Goal: Task Accomplishment & Management: Manage account settings

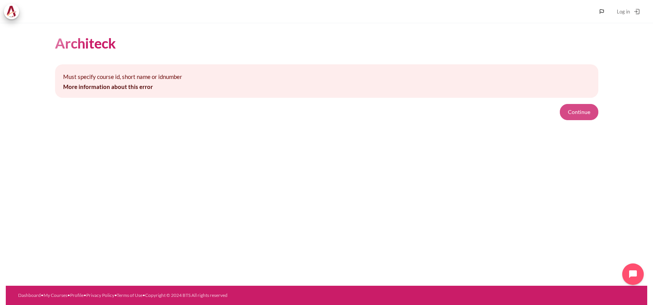
click at [581, 110] on button "Continue" at bounding box center [579, 112] width 39 height 16
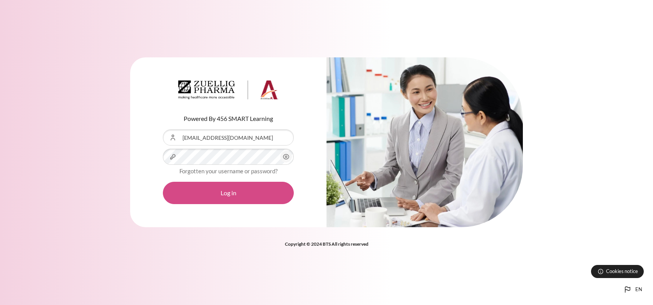
click at [224, 193] on button "Log in" at bounding box center [228, 193] width 131 height 22
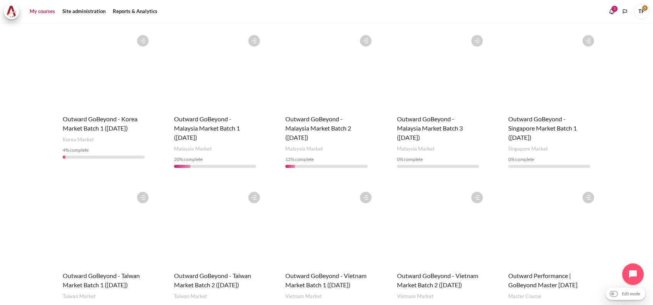
scroll to position [256, 0]
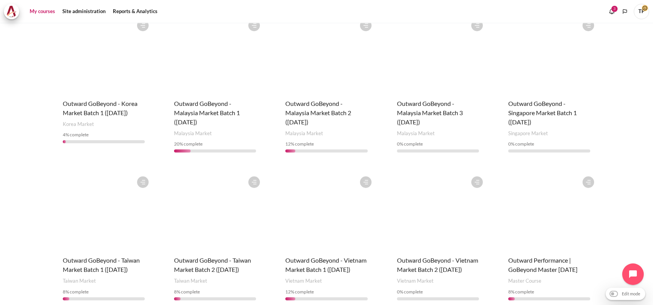
click at [205, 241] on figure "Content" at bounding box center [214, 211] width 97 height 77
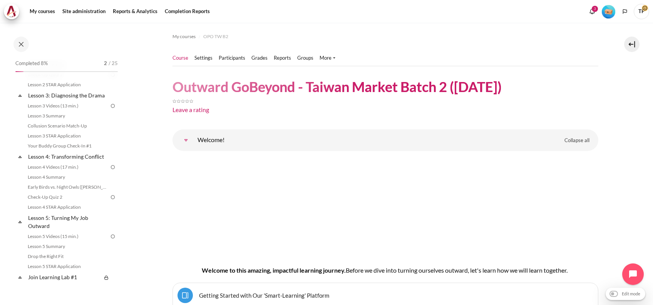
scroll to position [308, 0]
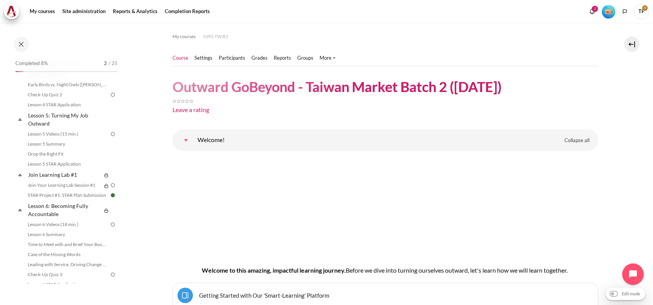
click at [567, 89] on header "Outward GoBeyond - Taiwan Market Batch 2 (Sep 2025) Leave a rating" at bounding box center [386, 98] width 426 height 40
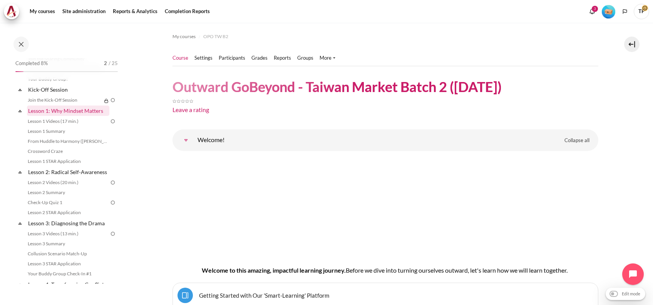
scroll to position [0, 0]
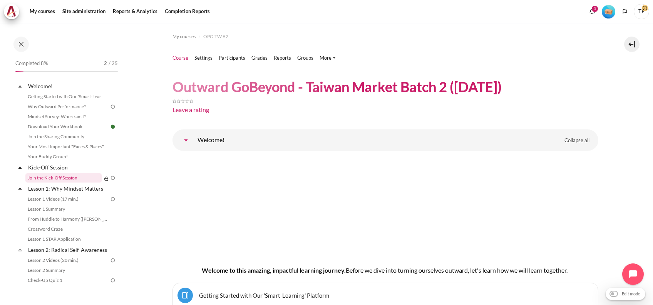
click at [66, 177] on link "Join the Kick-Off Session" at bounding box center [63, 177] width 76 height 9
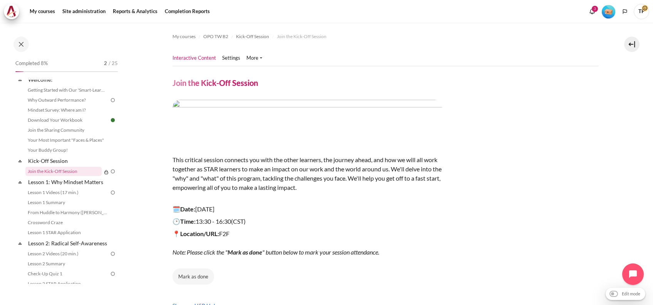
click at [60, 154] on li "Your Buddy Group!" at bounding box center [71, 150] width 92 height 10
click at [58, 158] on link "Kick-Off Session" at bounding box center [68, 161] width 82 height 10
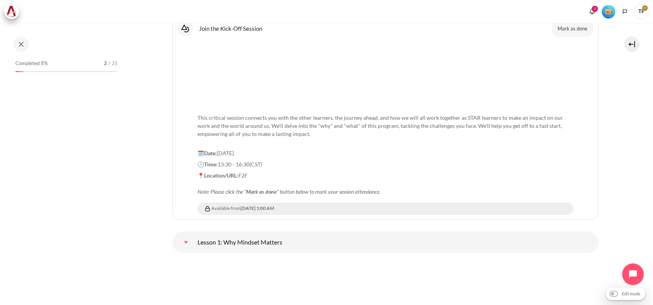
scroll to position [73, 0]
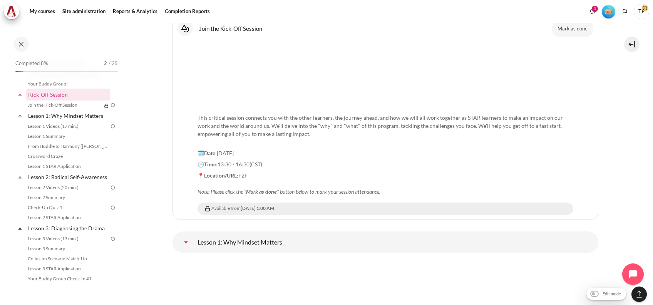
click at [560, 177] on p "📍Location/URL: F2F Note: Please click the " Mark as done " button below to mark…" at bounding box center [386, 183] width 376 height 24
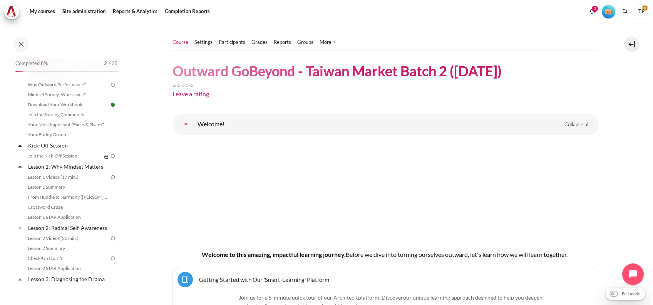
scroll to position [0, 0]
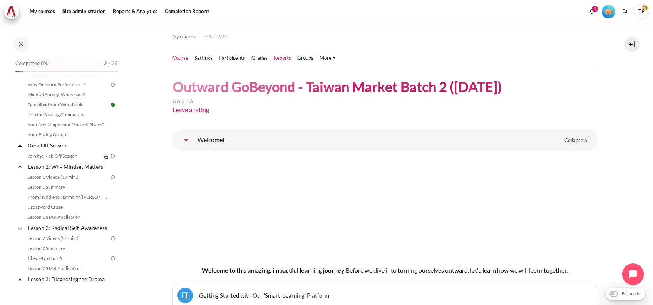
click at [281, 58] on link "Reports" at bounding box center [282, 58] width 17 height 8
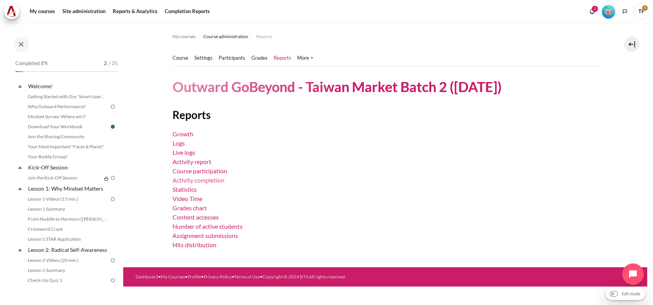
click at [203, 181] on link "Activity completion" at bounding box center [199, 179] width 52 height 7
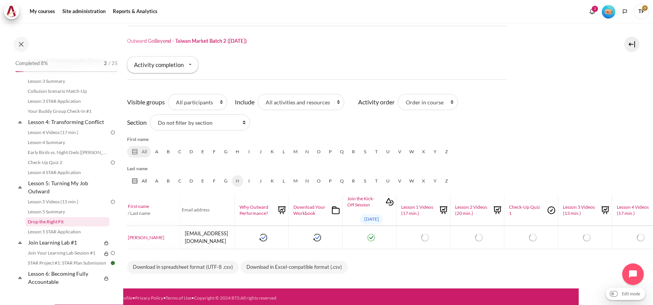
scroll to position [256, 0]
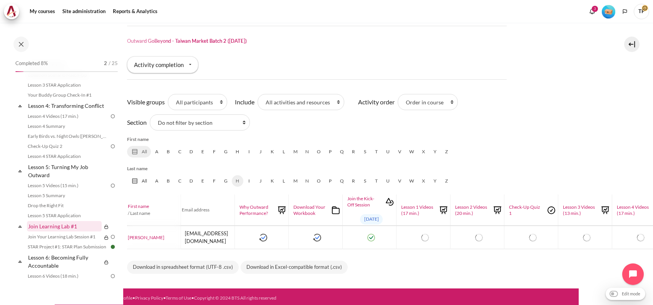
click at [34, 231] on link "Join Learning Lab #1" at bounding box center [64, 226] width 75 height 10
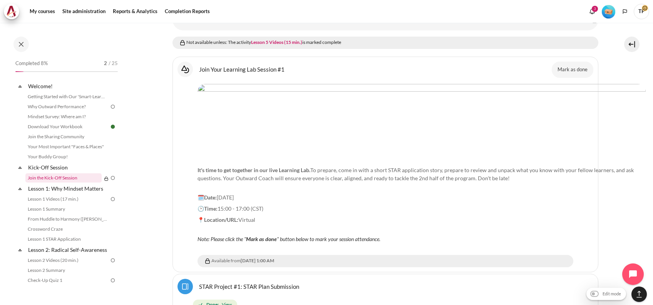
click at [57, 177] on link "Join the Kick-Off Session" at bounding box center [63, 177] width 76 height 9
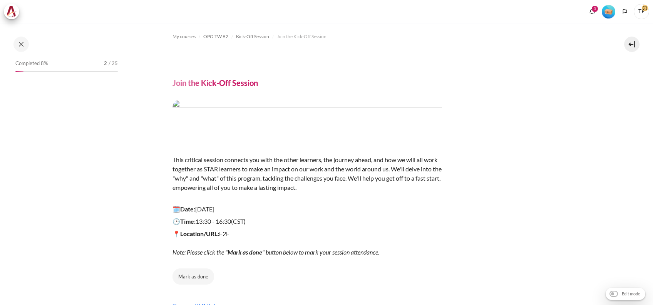
scroll to position [7, 0]
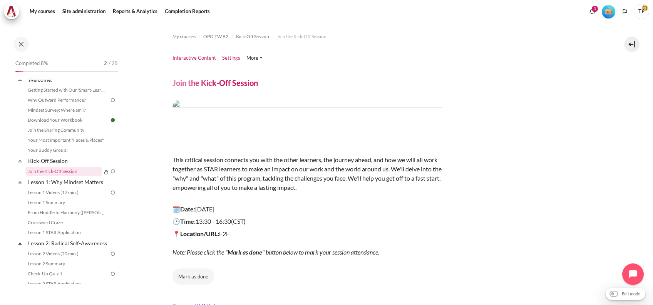
click at [226, 60] on link "Settings" at bounding box center [231, 58] width 18 height 8
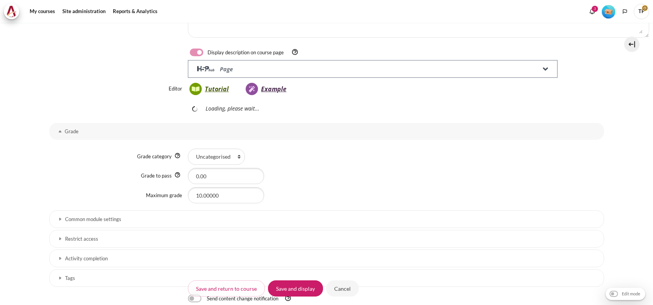
scroll to position [213, 0]
click at [80, 234] on link "Restrict access" at bounding box center [326, 239] width 555 height 18
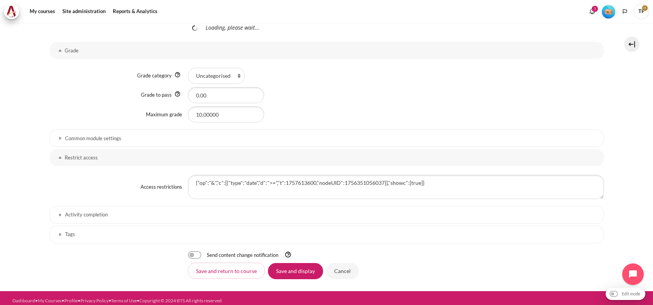
scroll to position [299, 0]
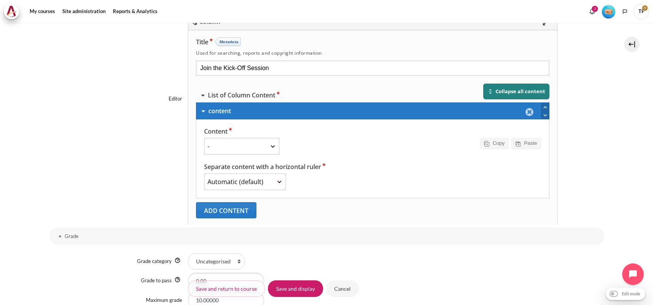
select select "12"
select select "1"
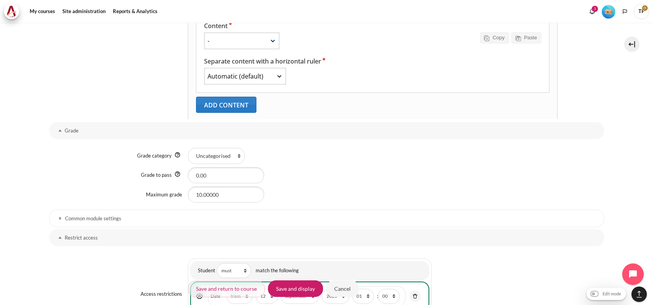
scroll to position [542, 0]
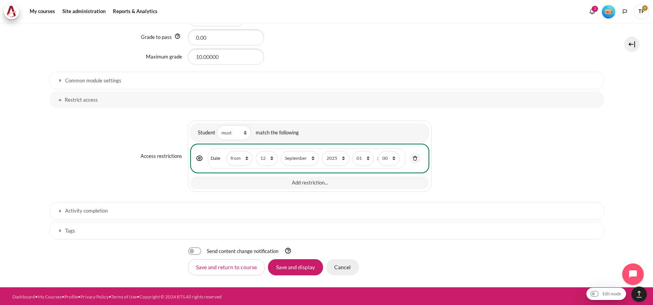
click at [333, 270] on input "Cancel" at bounding box center [342, 267] width 33 height 16
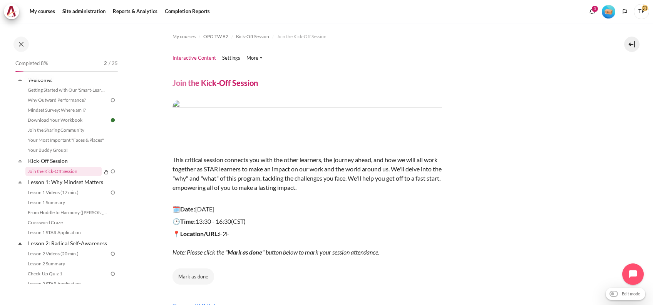
drag, startPoint x: 618, startPoint y: 190, endPoint x: 612, endPoint y: 191, distance: 6.6
click at [618, 190] on section "My courses OPO TW B2 Kick-Off Session Join the Kick-Off Session Join the Kick-O…" at bounding box center [385, 191] width 524 height 337
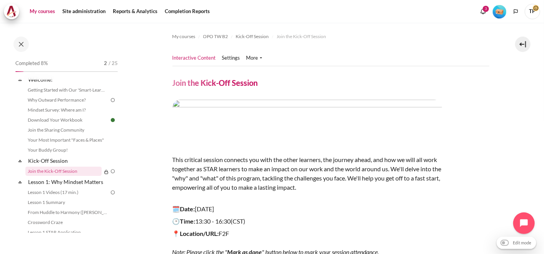
click at [40, 10] on link "My courses" at bounding box center [42, 11] width 31 height 15
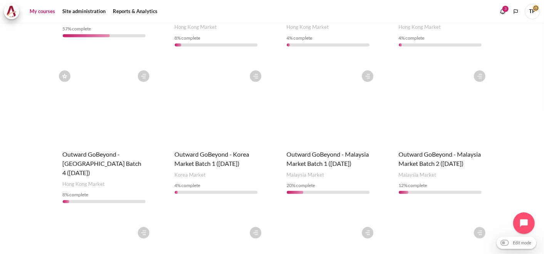
scroll to position [428, 0]
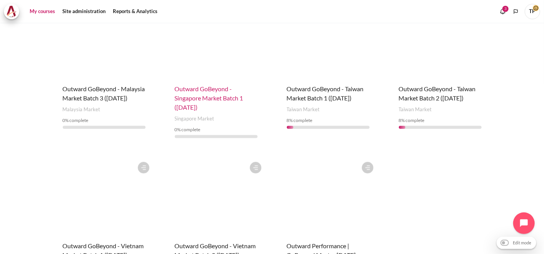
click at [184, 98] on span "Outward GoBeyond - Singapore Market Batch 1 ([DATE])" at bounding box center [209, 98] width 69 height 26
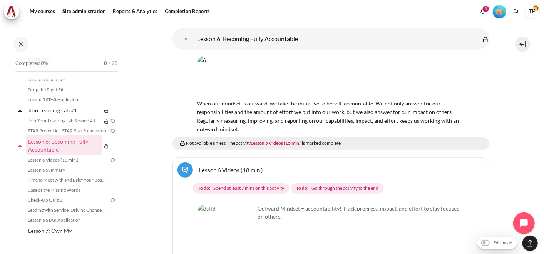
scroll to position [5498, 0]
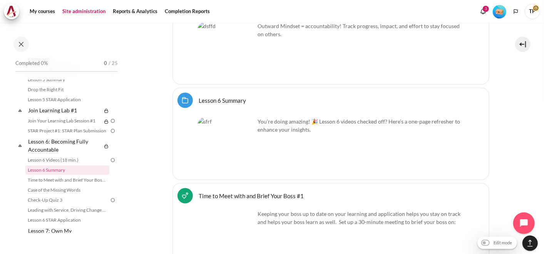
click at [82, 12] on link "Site administration" at bounding box center [84, 11] width 49 height 15
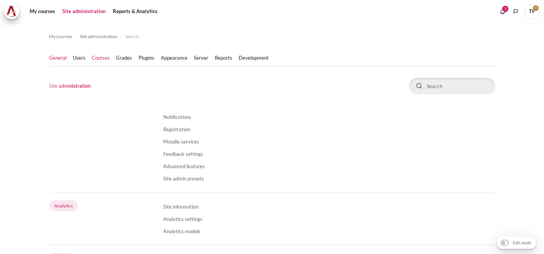
click at [94, 59] on link "Courses" at bounding box center [101, 58] width 18 height 8
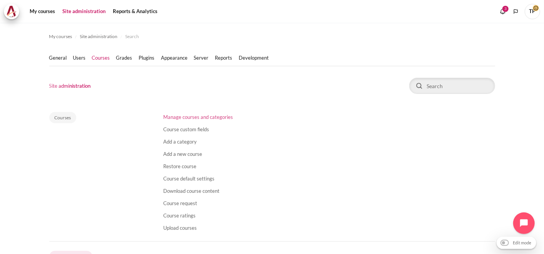
drag, startPoint x: 173, startPoint y: 120, endPoint x: 177, endPoint y: 119, distance: 4.3
click at [173, 120] on link "Manage courses and categories" at bounding box center [199, 117] width 70 height 6
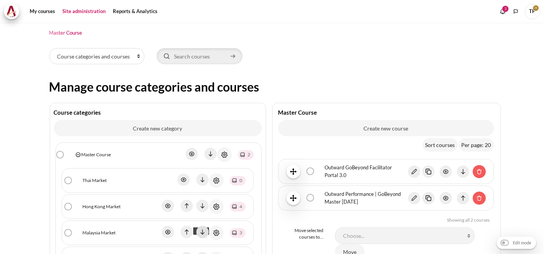
scroll to position [171, 0]
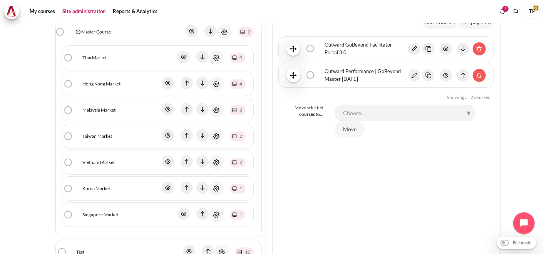
click at [94, 211] on link "Singapore Market" at bounding box center [101, 214] width 36 height 7
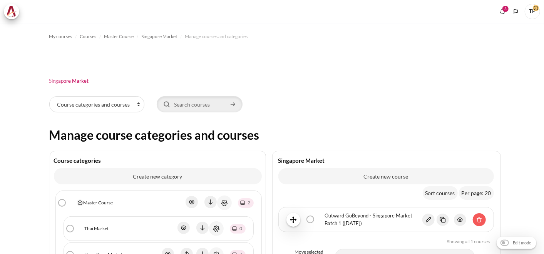
scroll to position [171, 0]
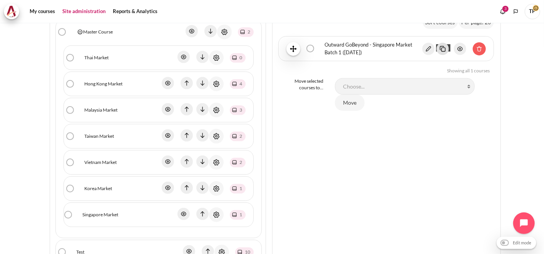
click at [439, 50] on img "Content" at bounding box center [443, 49] width 12 height 12
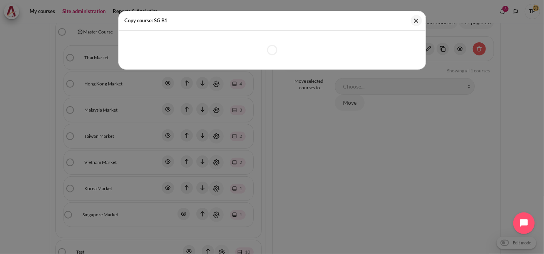
select select "41"
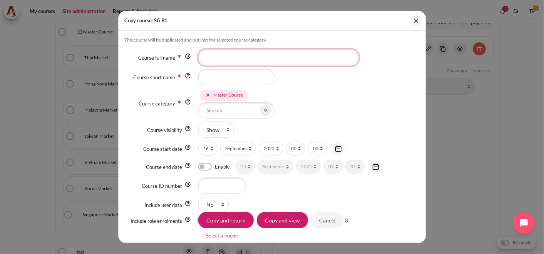
click at [213, 59] on input "Course full name" at bounding box center [278, 57] width 161 height 16
type input "Otr"
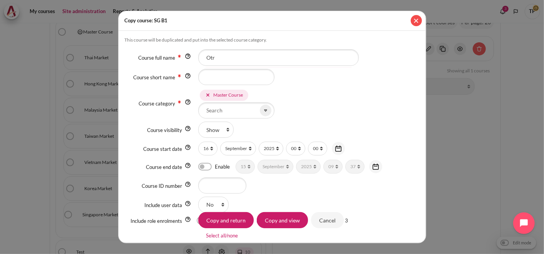
click at [416, 17] on button "Close" at bounding box center [416, 20] width 11 height 11
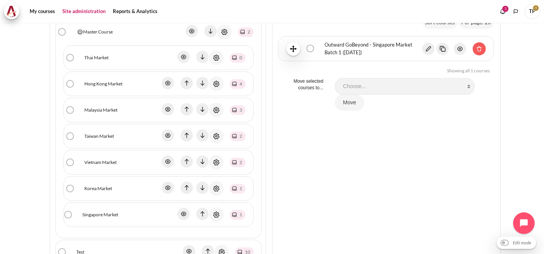
drag, startPoint x: 372, startPoint y: 58, endPoint x: 318, endPoint y: 44, distance: 55.8
click at [318, 44] on li "Outward GoBeyond - Singapore Market Batch 1 (July 2025) bulk action selection O…" at bounding box center [386, 48] width 216 height 25
copy div "Outward GoBeyond - Singapore Market Batch 1 (July 2025)"
click at [440, 49] on img "Content" at bounding box center [443, 49] width 12 height 12
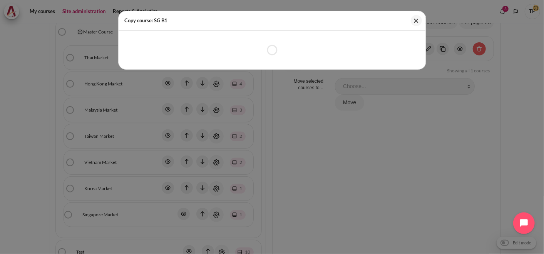
select select "41"
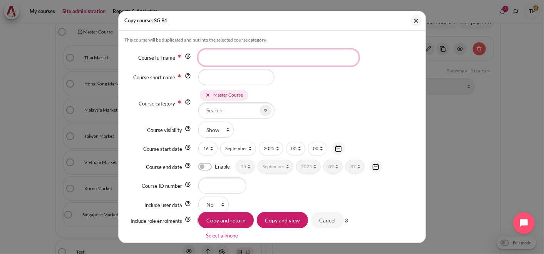
click at [224, 54] on input "Course full name" at bounding box center [278, 57] width 161 height 16
paste input "Outward GoBeyond - Singapore Market Batch 1 (July 2025)"
click at [318, 58] on input "Outward GoBeyond - Singapore Market Batch 1 (July 2025)" at bounding box center [278, 57] width 161 height 16
type input "Outward GoBeyond - Singapore Market Batch 2 ([DATE])"
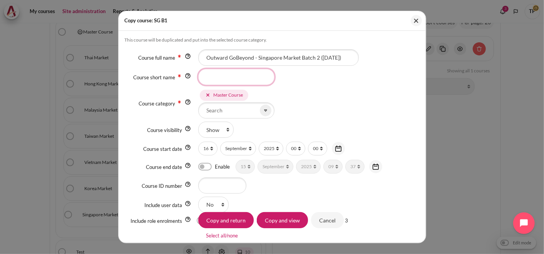
click at [233, 81] on input "Course short name" at bounding box center [236, 77] width 76 height 16
type input "SG Batch 2"
click at [206, 97] on icon at bounding box center [207, 94] width 5 height 5
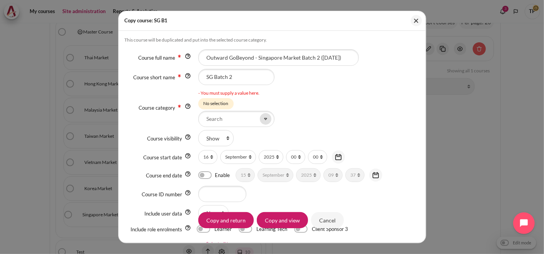
click at [270, 117] on span at bounding box center [266, 119] width 12 height 12
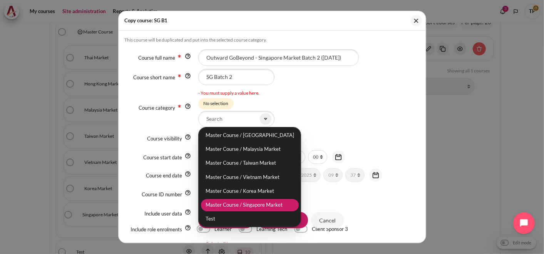
click at [223, 199] on li "Master Course / Singapore Market" at bounding box center [250, 205] width 98 height 12
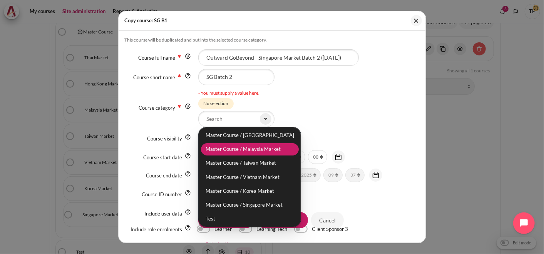
scroll to position [29, 0]
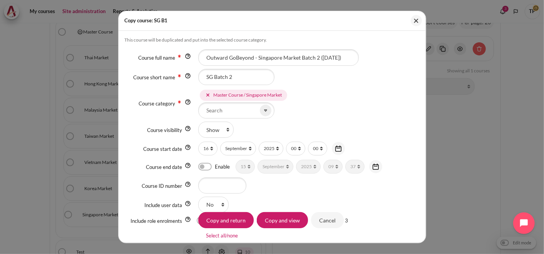
click at [307, 104] on div "Master Course Master Course / Thai Market Master Course / Hong Kong Market Mast…" at bounding box center [308, 103] width 221 height 30
click at [268, 223] on input "Copy and view" at bounding box center [282, 220] width 51 height 16
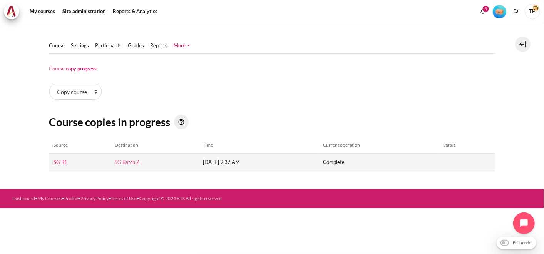
click at [116, 162] on link "SG Batch 2" at bounding box center [127, 162] width 25 height 6
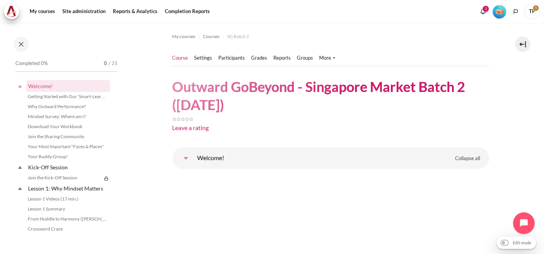
scroll to position [43, 0]
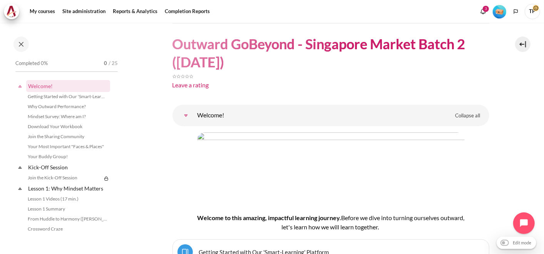
drag, startPoint x: 270, startPoint y: 66, endPoint x: 127, endPoint y: 44, distance: 143.7
copy h1 "Outward GoBeyond - Singapore Market Batch 2 ([DATE])"
click at [305, 90] on div "Leave a rating" at bounding box center [331, 82] width 317 height 22
drag, startPoint x: 63, startPoint y: 120, endPoint x: 102, endPoint y: 135, distance: 41.7
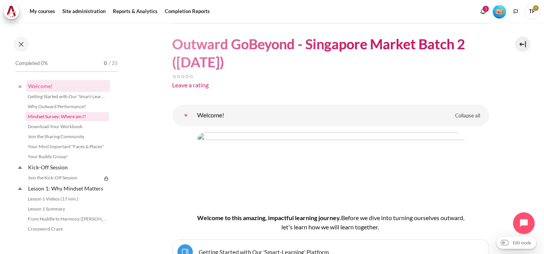
click at [64, 121] on link "Mindset Survey: Where am I?" at bounding box center [67, 116] width 84 height 9
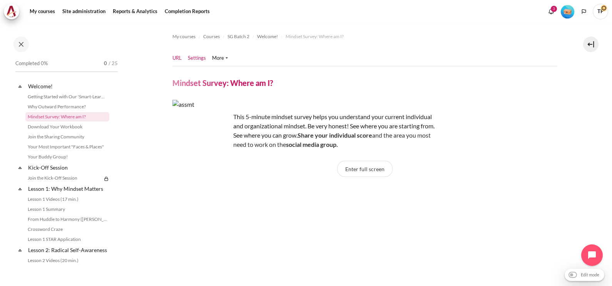
click at [193, 61] on link "Settings" at bounding box center [197, 58] width 18 height 8
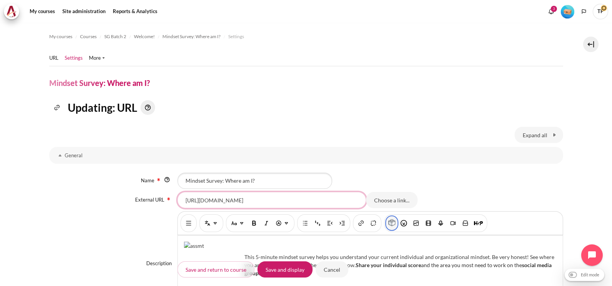
drag, startPoint x: 183, startPoint y: 214, endPoint x: 387, endPoint y: 220, distance: 204.2
click at [387, 220] on div "Name Mindset Survey: Where am I? External URL [URL][DOMAIN_NAME] Choose a link.…" at bounding box center [306, 249] width 514 height 167
paste input "[URL][DOMAIN_NAME]"
type input "[URL][DOMAIN_NAME]"
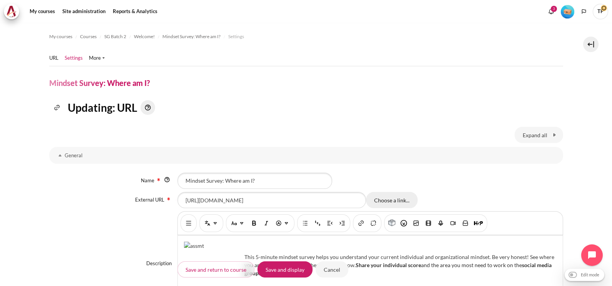
click at [382, 198] on button "Choose a link..." at bounding box center [392, 200] width 52 height 16
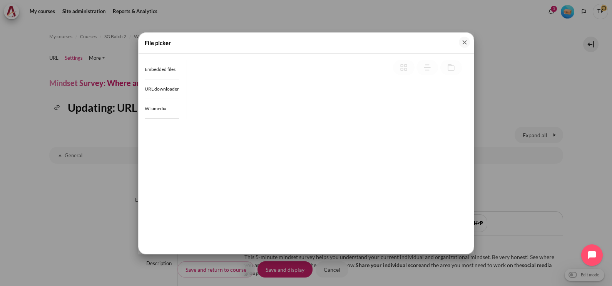
click at [469, 36] on div "File picker" at bounding box center [306, 43] width 335 height 21
click at [464, 42] on button "Close" at bounding box center [464, 42] width 11 height 11
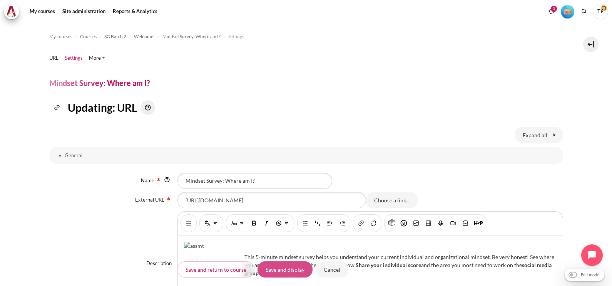
click at [285, 266] on input "Save and display" at bounding box center [285, 269] width 55 height 16
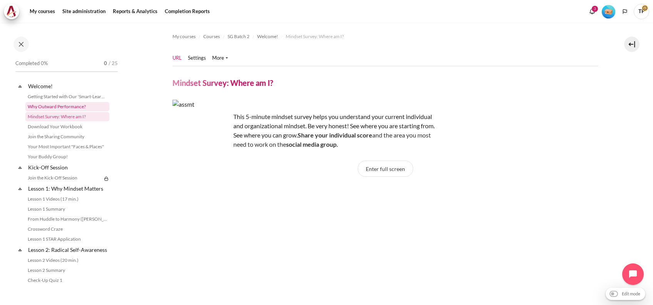
click at [56, 105] on link "Why Outward Performance?" at bounding box center [67, 106] width 84 height 9
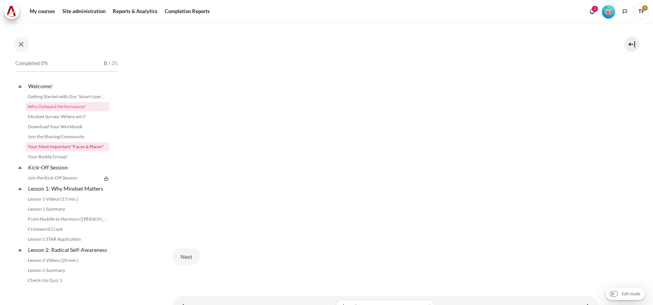
scroll to position [260, 0]
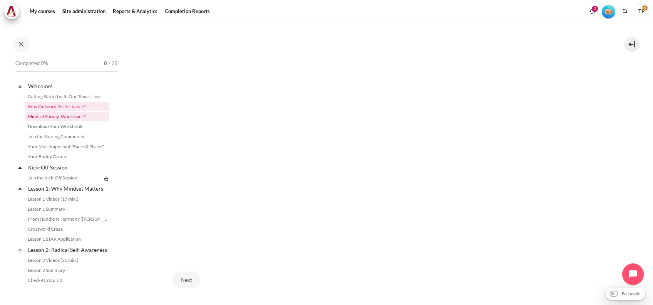
click at [52, 120] on link "Mindset Survey: Where am I?" at bounding box center [67, 116] width 84 height 9
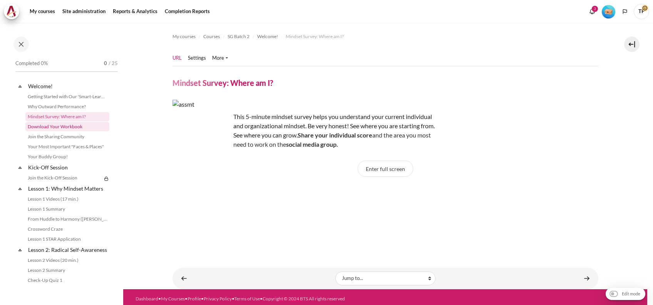
click at [44, 129] on link "Download Your Workbook" at bounding box center [67, 126] width 84 height 9
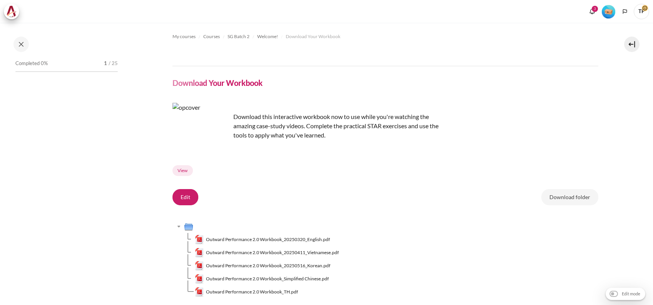
scroll to position [63, 0]
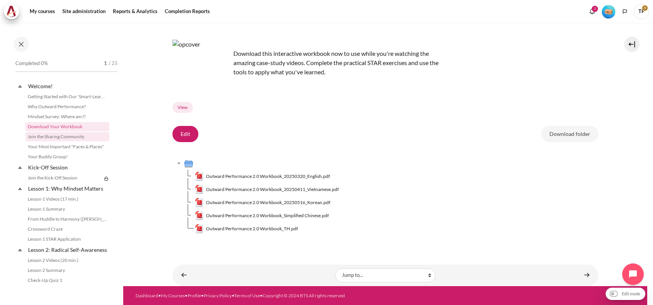
click at [67, 137] on link "Join the Sharing Community" at bounding box center [67, 136] width 84 height 9
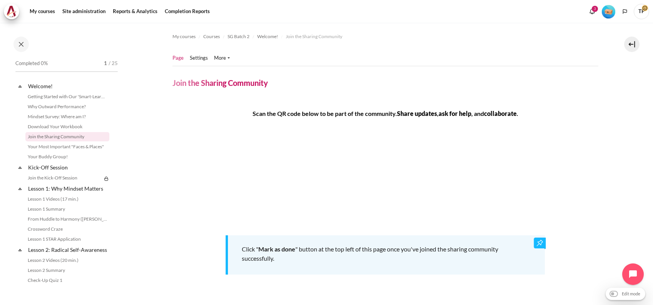
click at [40, 80] on div "Completed 0% 1 / 25 Expand Collapse Welcome! Highlighted" at bounding box center [67, 171] width 110 height 226
click at [40, 83] on link "Welcome!" at bounding box center [68, 86] width 82 height 10
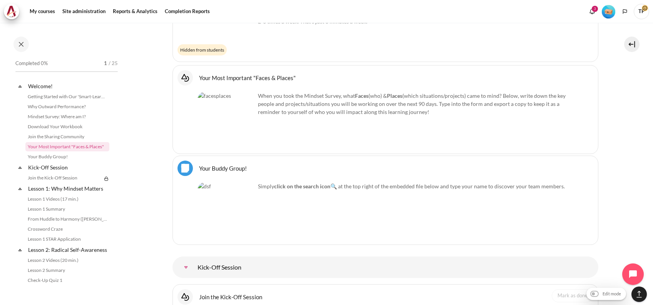
scroll to position [853, 0]
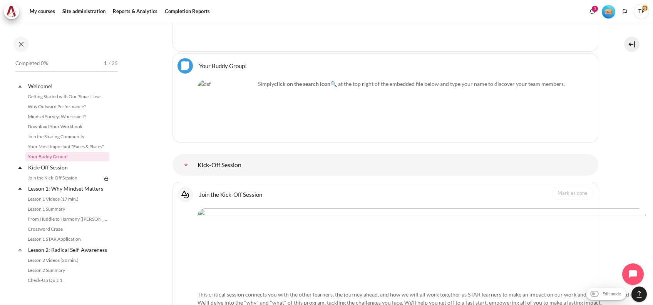
drag, startPoint x: 219, startPoint y: 57, endPoint x: 268, endPoint y: 175, distance: 128.1
click at [219, 62] on link "Your Buddy Group! File" at bounding box center [223, 65] width 48 height 7
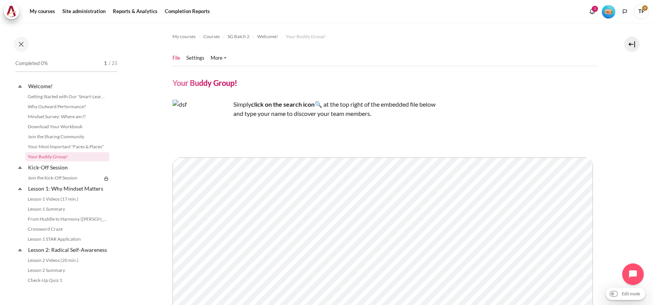
click at [197, 62] on ul "File Settings" at bounding box center [203, 57] width 60 height 15
click at [193, 55] on link "Settings" at bounding box center [195, 58] width 18 height 8
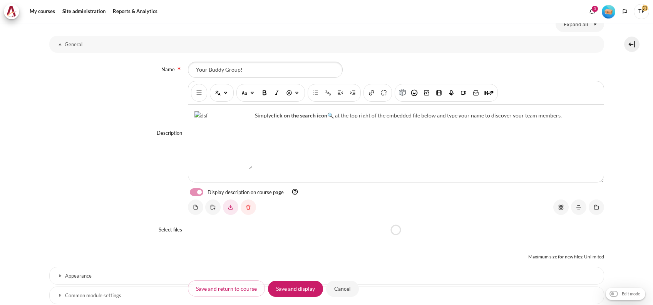
scroll to position [253, 0]
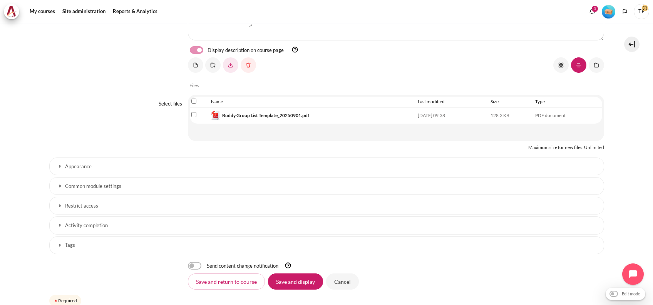
click at [193, 112] on input "Select file 'Buddy Group List Template_20250901.pdf'" at bounding box center [193, 114] width 5 height 5
checkbox input "true"
click at [250, 63] on link "Content" at bounding box center [248, 64] width 15 height 15
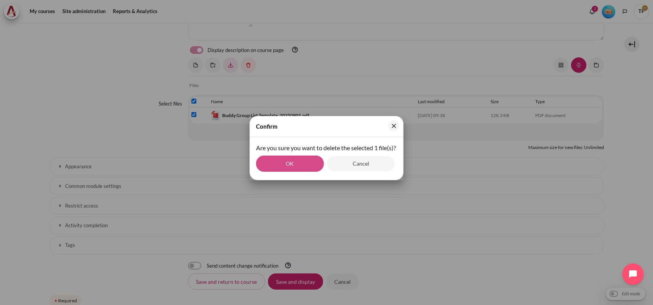
click at [304, 171] on button "OK" at bounding box center [290, 164] width 68 height 16
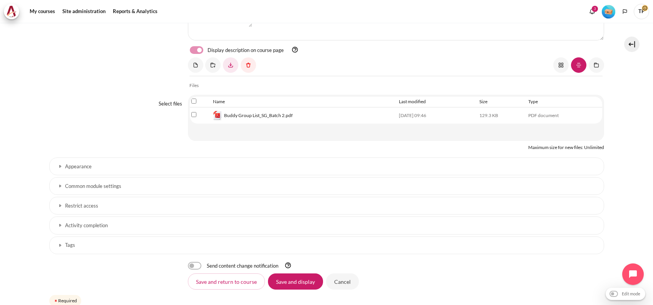
click at [92, 213] on link "Restrict access" at bounding box center [326, 206] width 555 height 18
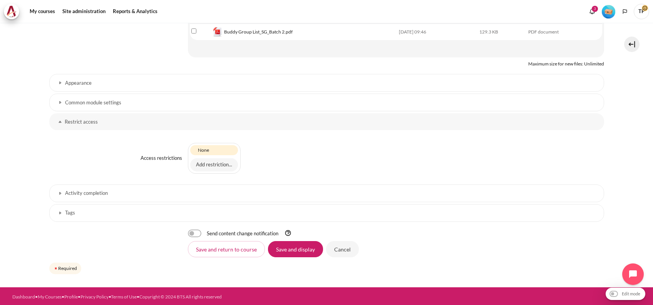
click at [77, 198] on link "Activity completion" at bounding box center [326, 193] width 555 height 18
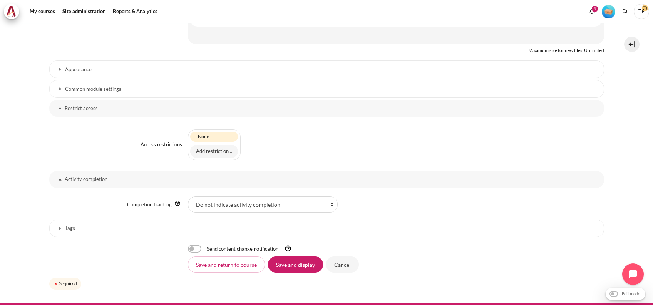
scroll to position [363, 0]
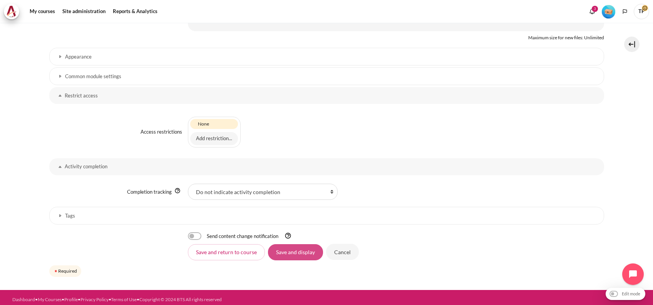
click at [292, 246] on input "Save and display" at bounding box center [295, 252] width 55 height 16
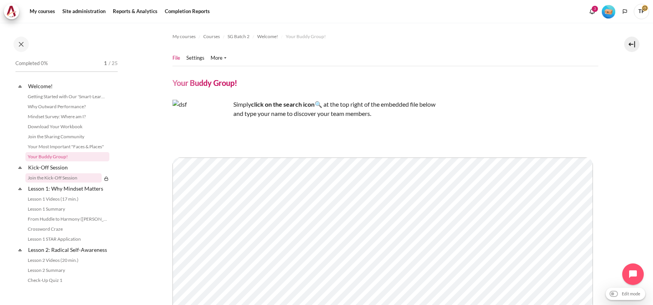
click at [49, 179] on link "Join the Kick-Off Session" at bounding box center [63, 177] width 76 height 9
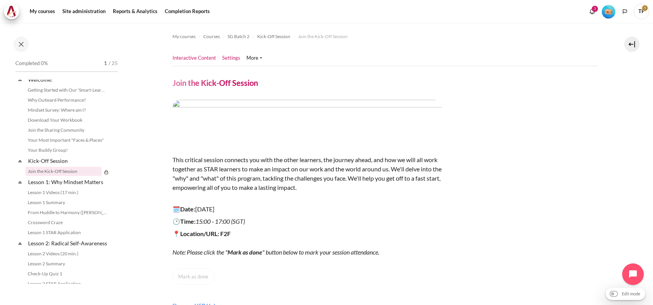
click at [230, 55] on link "Settings" at bounding box center [231, 58] width 18 height 8
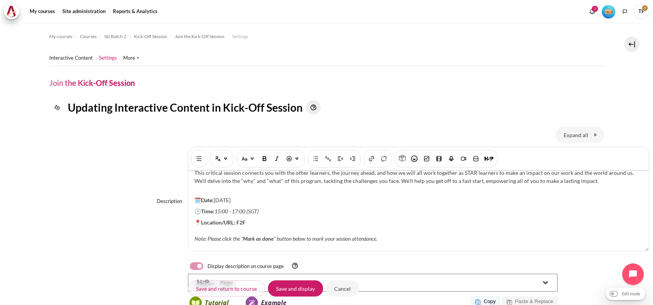
click at [231, 197] on p "🗓️Date: 22 July 2025" at bounding box center [418, 200] width 448 height 8
click at [220, 209] on em "15:00 - 17:00 (SGT)" at bounding box center [236, 211] width 44 height 7
drag, startPoint x: 216, startPoint y: 207, endPoint x: 308, endPoint y: 211, distance: 92.5
click at [308, 211] on p "🕑Time: 14:00 - 16:00 (SGT)" at bounding box center [418, 211] width 448 height 8
click at [275, 159] on img "Italic [Ctrl + i]" at bounding box center [277, 159] width 8 height 8
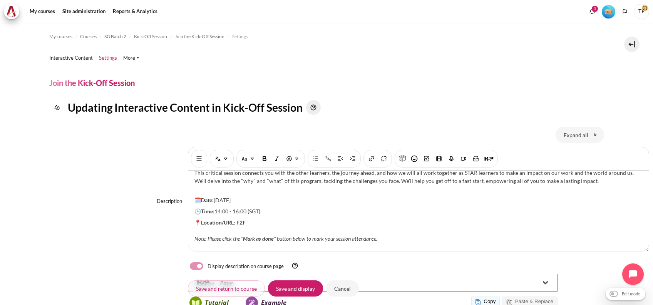
click at [259, 222] on p "📍Location/URL: F2F Note: Please click the " Mark as done " button below to mark…" at bounding box center [418, 230] width 448 height 24
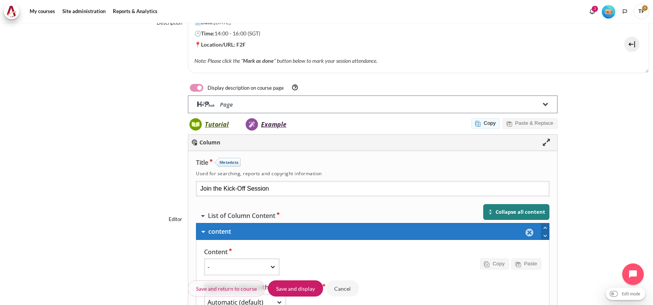
scroll to position [452, 0]
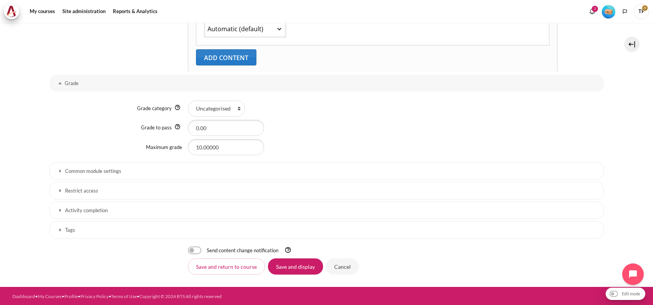
click at [79, 184] on link "Restrict access" at bounding box center [326, 191] width 555 height 18
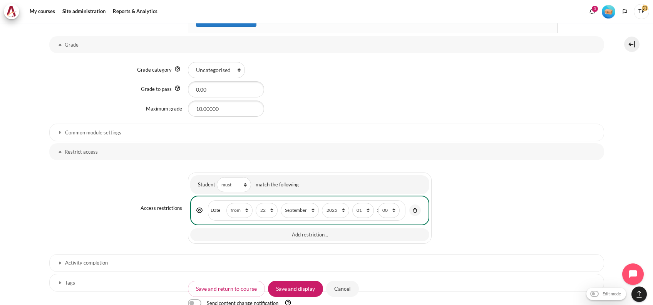
scroll to position [542, 0]
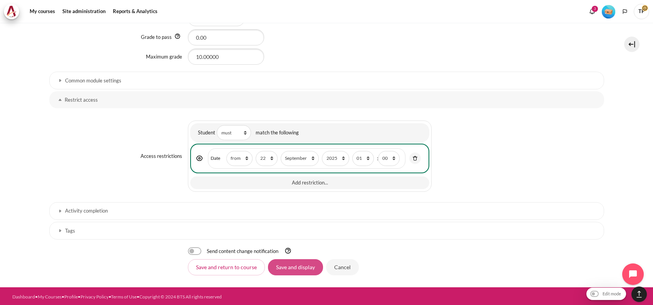
drag, startPoint x: 294, startPoint y: 266, endPoint x: 292, endPoint y: 270, distance: 4.0
click at [293, 266] on input "Save and display" at bounding box center [295, 267] width 55 height 16
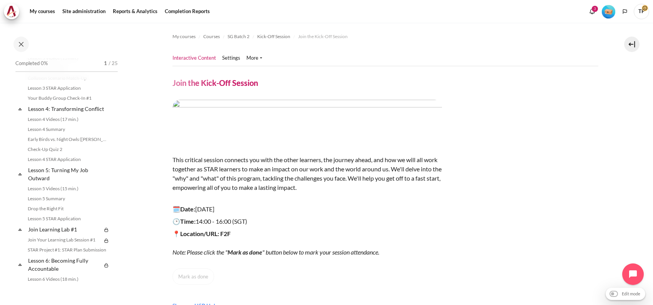
scroll to position [263, 0]
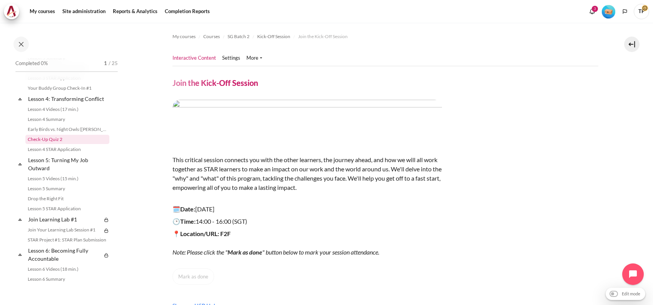
click at [49, 144] on link "Check-Up Quiz 2" at bounding box center [67, 139] width 84 height 9
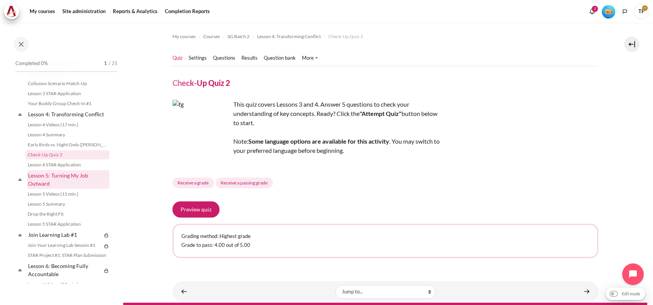
scroll to position [299, 0]
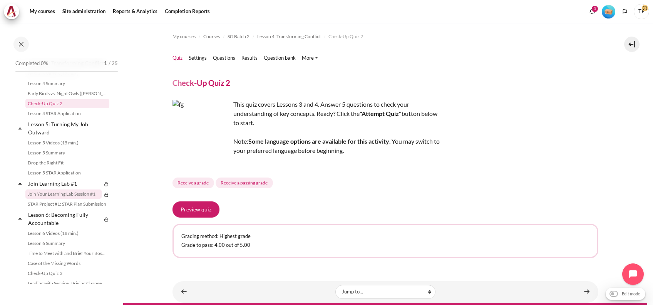
click at [58, 199] on link "Join Your Learning Lab Session #1" at bounding box center [63, 193] width 76 height 9
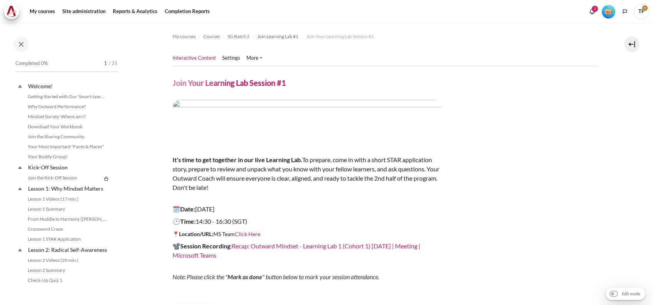
scroll to position [338, 0]
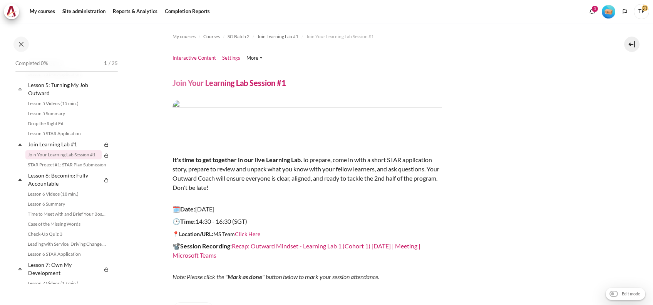
click at [233, 55] on link "Settings" at bounding box center [231, 58] width 18 height 8
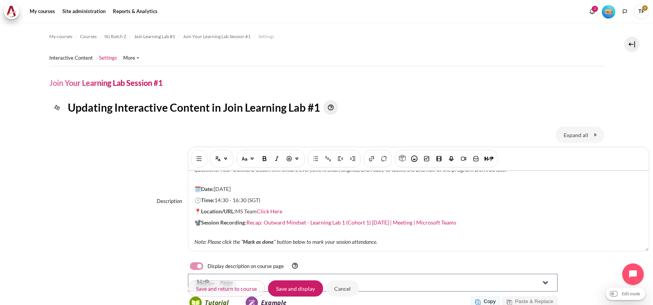
click at [216, 185] on p "🗓️Date: [DATE]" at bounding box center [418, 189] width 448 height 8
drag, startPoint x: 287, startPoint y: 203, endPoint x: 259, endPoint y: 202, distance: 27.4
click at [259, 207] on p "📍Location/URL: MS Team Click Here" at bounding box center [418, 211] width 448 height 8
drag, startPoint x: 506, startPoint y: 217, endPoint x: 246, endPoint y: 211, distance: 259.6
click at [246, 218] on p "📽️Session Recording : Recap: Outward Mindset - Learning Lab 1 (Cohort 1) Tuesda…" at bounding box center [418, 222] width 448 height 8
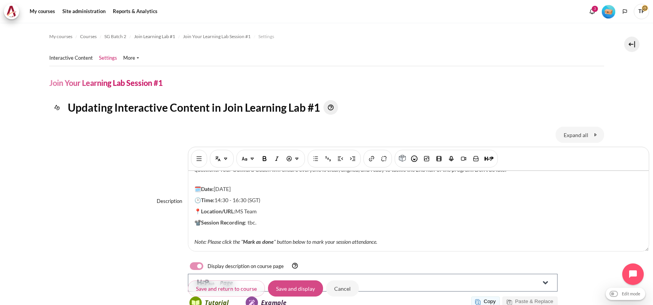
click at [299, 290] on input "Save and display" at bounding box center [295, 288] width 55 height 16
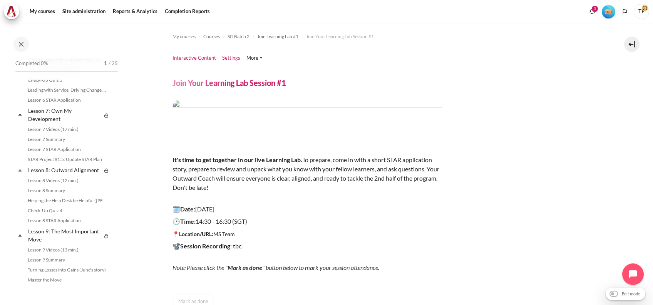
click at [228, 59] on link "Settings" at bounding box center [231, 58] width 18 height 8
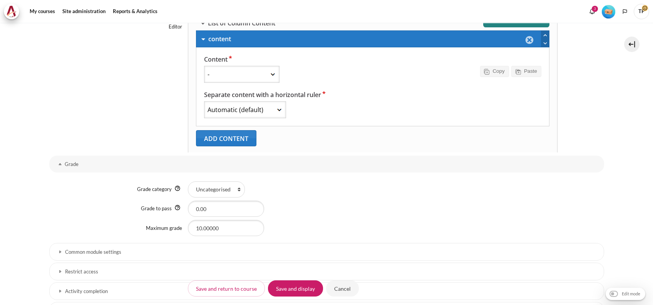
select select "6"
select select "10"
select select "1"
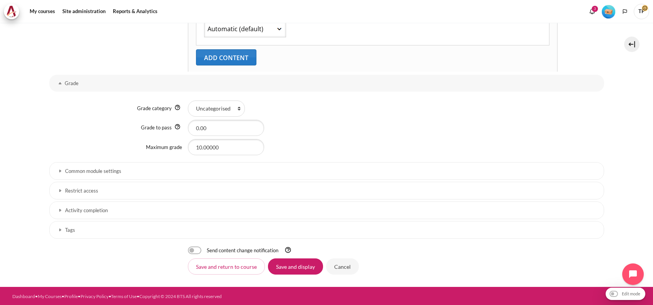
click at [80, 212] on h3 "Activity completion" at bounding box center [326, 210] width 523 height 7
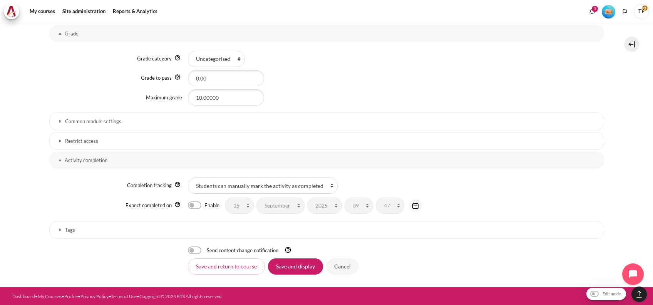
click at [102, 142] on h3 "Restrict access" at bounding box center [326, 141] width 523 height 7
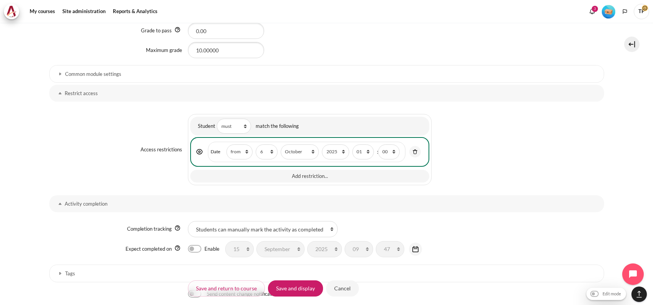
scroll to position [591, 0]
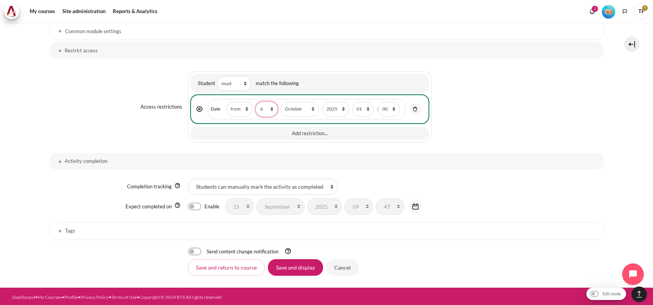
click at [256, 107] on select "1 2 3 4 5 6 7 8 9 10 11 12 13 14 15 16 17 18 19 20 21 22 23 24 25 26 27 28 29 3…" at bounding box center [267, 109] width 22 height 15
select select "8"
click at [256, 102] on select "1 2 3 4 5 6 7 8 9 10 11 12 13 14 15 16 17 18 19 20 21 22 23 24 25 26 27 28 29 3…" at bounding box center [267, 109] width 22 height 15
click at [293, 265] on input "Save and display" at bounding box center [295, 267] width 55 height 16
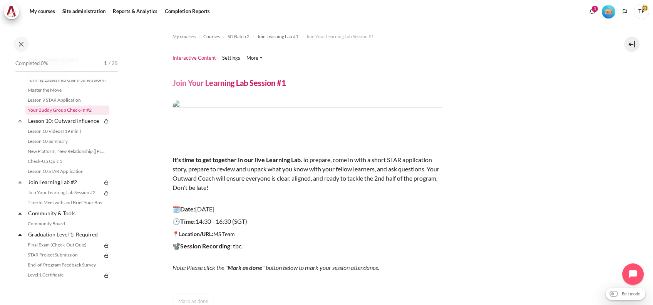
scroll to position [698, 0]
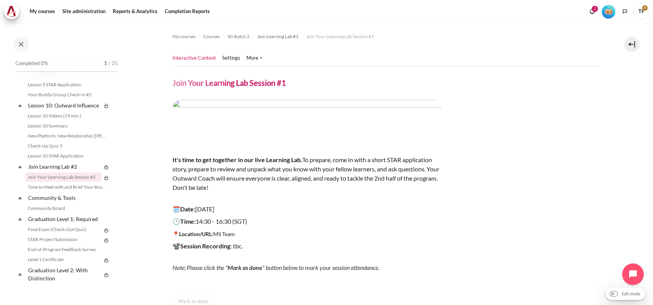
click at [49, 182] on link "Join Your Learning Lab Session #2" at bounding box center [63, 177] width 76 height 9
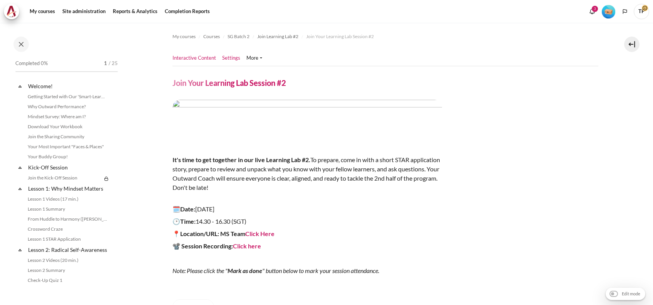
scroll to position [736, 0]
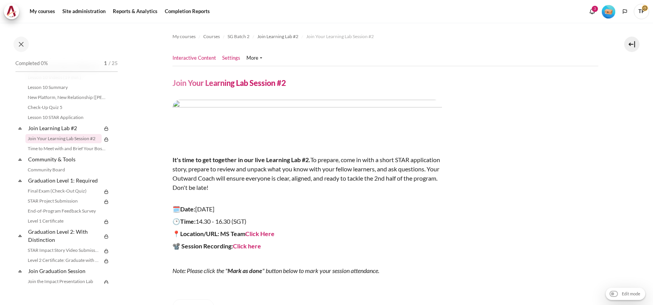
click at [229, 55] on link "Settings" at bounding box center [231, 58] width 18 height 8
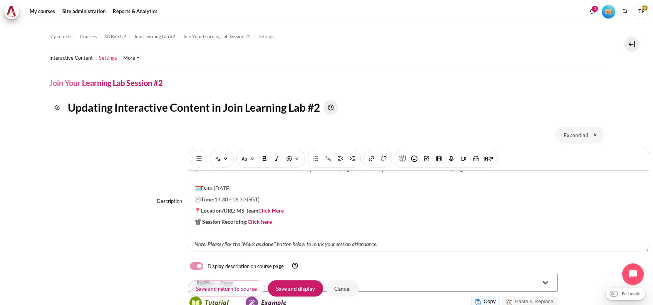
click at [221, 184] on p "🗓️Date: 19 August 2025" at bounding box center [418, 188] width 448 height 8
drag, startPoint x: 292, startPoint y: 201, endPoint x: 259, endPoint y: 199, distance: 33.6
click at [259, 206] on p "📍Location/URL: MS Team Click Here" at bounding box center [418, 210] width 448 height 8
drag, startPoint x: 281, startPoint y: 210, endPoint x: 246, endPoint y: 212, distance: 34.7
click at [246, 218] on p "📽️ Session Recording: Click here" at bounding box center [418, 222] width 448 height 8
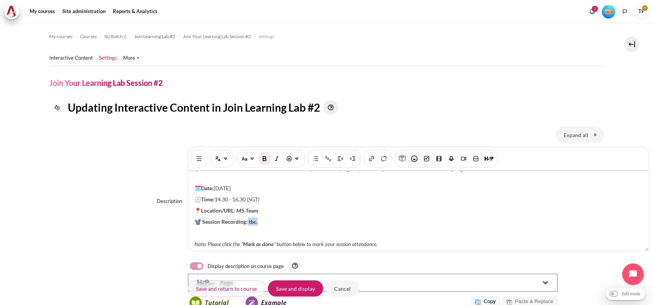
drag, startPoint x: 246, startPoint y: 212, endPoint x: 277, endPoint y: 221, distance: 32.4
click at [277, 221] on div "It's time to get together in our live Learning Lab #2. To prepare, come in with…" at bounding box center [418, 211] width 461 height 80
click at [266, 159] on img "Bold [Ctrl + b]" at bounding box center [265, 159] width 8 height 8
click at [263, 206] on p "📍Location/URL: MS Team" at bounding box center [418, 210] width 448 height 8
drag, startPoint x: 268, startPoint y: 203, endPoint x: 238, endPoint y: 200, distance: 30.2
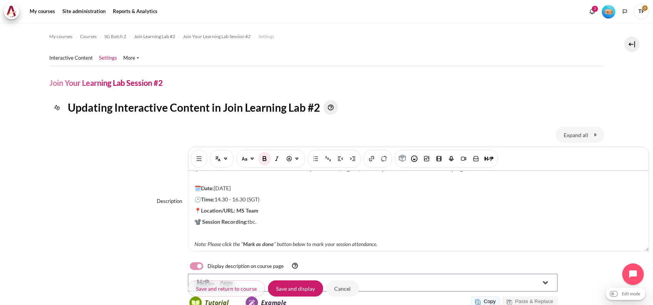
click at [238, 206] on p "📍Location/URL: MS Team" at bounding box center [418, 210] width 448 height 8
click at [263, 161] on img "Bold [Ctrl + b]" at bounding box center [265, 159] width 8 height 8
click at [276, 218] on p "📽️ Session Recording: tbc." at bounding box center [418, 222] width 448 height 8
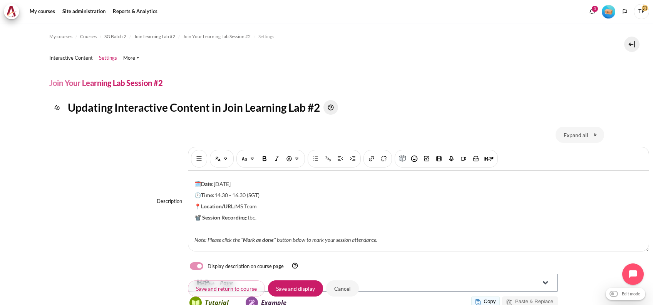
scroll to position [108, 0]
click at [294, 287] on input "Save and display" at bounding box center [295, 288] width 55 height 16
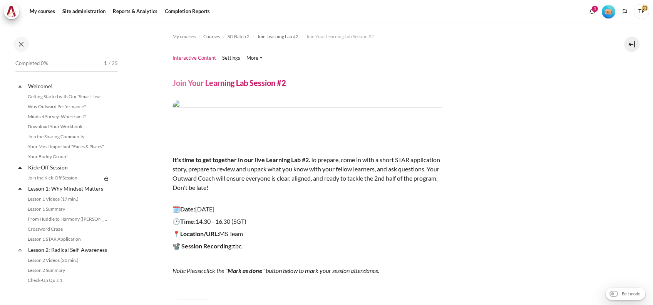
scroll to position [736, 0]
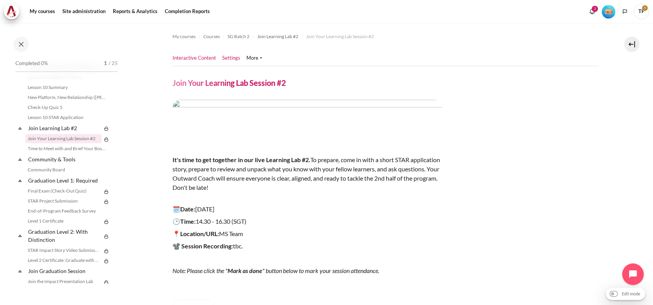
click at [235, 57] on link "Settings" at bounding box center [231, 58] width 18 height 8
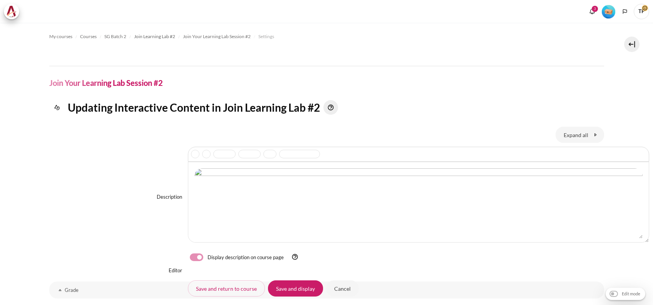
scroll to position [197, 0]
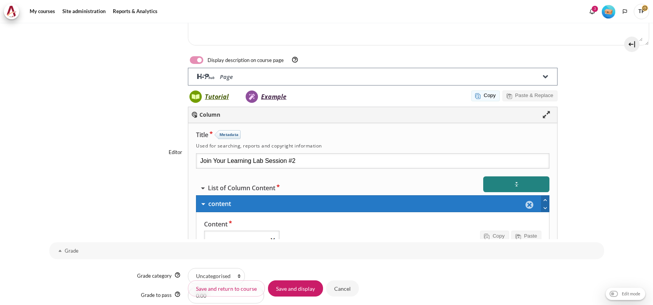
click at [83, 196] on div "Editor" at bounding box center [326, 153] width 555 height 172
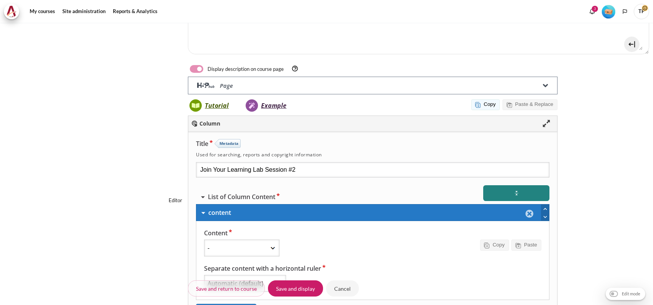
select select "20"
select select "10"
select select "1"
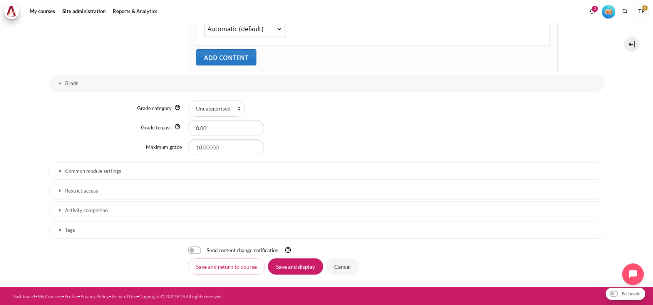
click at [84, 185] on link "Restrict access" at bounding box center [326, 191] width 555 height 18
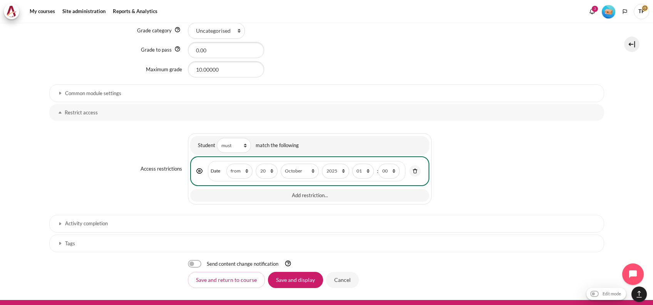
scroll to position [541, 0]
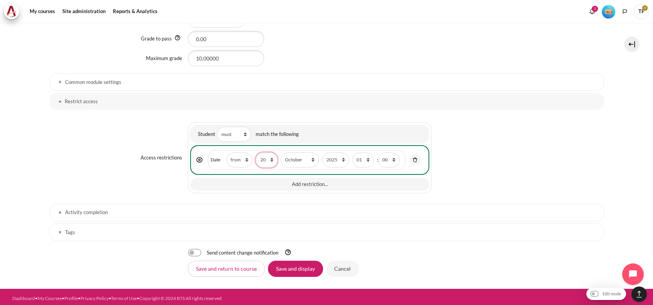
click at [265, 157] on select "1 2 3 4 5 6 7 8 9 10 11 12 13 14 15 16 17 18 19 20 21 22 23 24 25 26 27 28 29 3…" at bounding box center [267, 159] width 22 height 15
select select "21"
click at [256, 152] on select "1 2 3 4 5 6 7 8 9 10 11 12 13 14 15 16 17 18 19 20 21 22 23 24 25 26 27 28 29 3…" at bounding box center [267, 159] width 22 height 15
click at [360, 156] on select "00 01 02 03 04 05 06 07 08 09 10 11 12 13 14 15 16 17 18 19 20 21 22 23" at bounding box center [363, 159] width 22 height 15
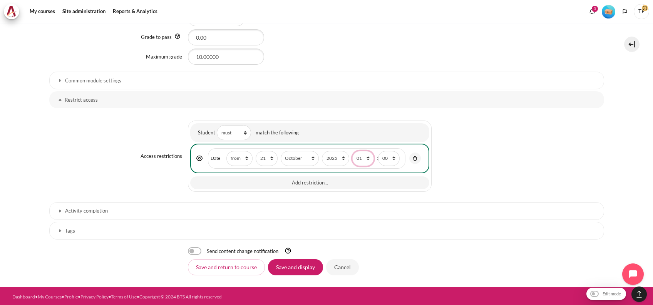
drag, startPoint x: 357, startPoint y: 159, endPoint x: 357, endPoint y: 148, distance: 11.2
click at [357, 159] on select "00 01 02 03 04 05 06 07 08 09 10 11 12 13 14 15 16 17 18 19 20 21 22 23" at bounding box center [363, 158] width 22 height 15
click at [513, 134] on div "{"op":"&","c":[{"type":"date","d":">=","t":1760896800,"nodeUID":1757904486426}]…" at bounding box center [396, 156] width 416 height 78
click at [302, 269] on input "Save and display" at bounding box center [295, 267] width 55 height 16
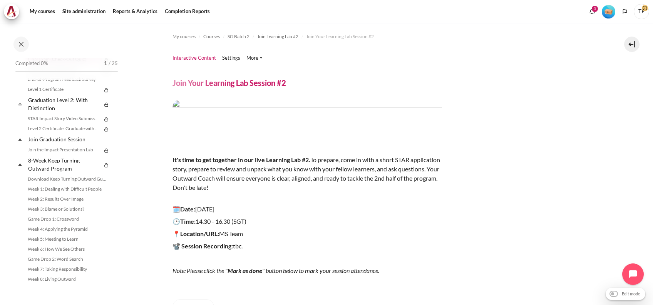
scroll to position [890, 0]
click at [33, 153] on link "Join the Impact Presentation Lab" at bounding box center [63, 148] width 76 height 9
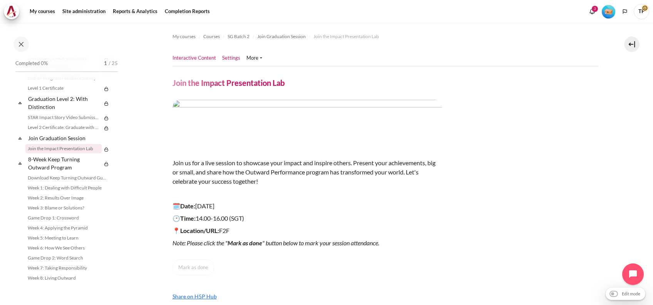
click at [229, 57] on link "Settings" at bounding box center [231, 58] width 18 height 8
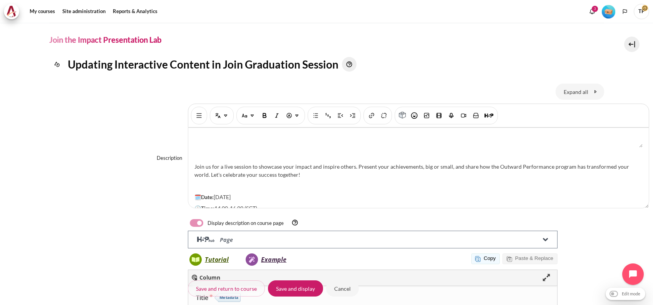
scroll to position [80, 0]
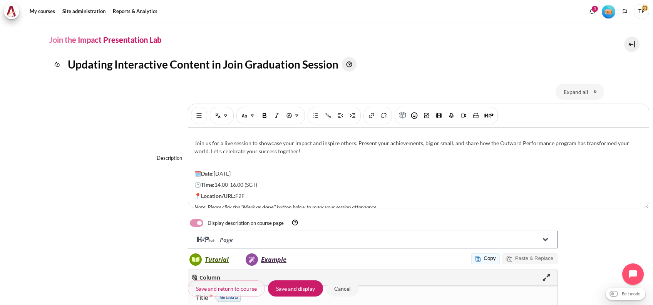
click at [219, 169] on p "🗓️Date: 9 September 2025" at bounding box center [418, 173] width 448 height 8
drag, startPoint x: 223, startPoint y: 162, endPoint x: 246, endPoint y: 164, distance: 23.2
click at [249, 169] on p "🗓️Date: 11 September 2025" at bounding box center [418, 173] width 448 height 8
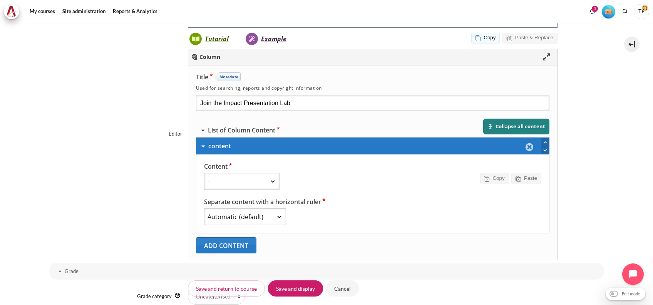
scroll to position [452, 0]
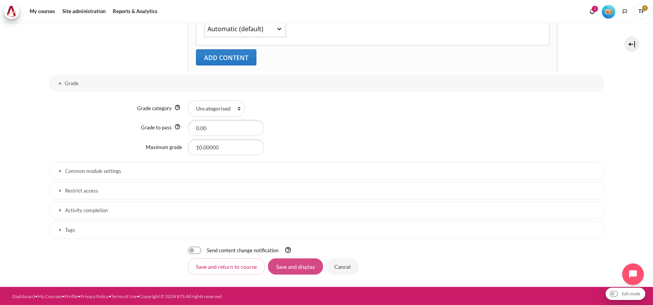
click at [298, 266] on input "Save and display" at bounding box center [295, 266] width 55 height 16
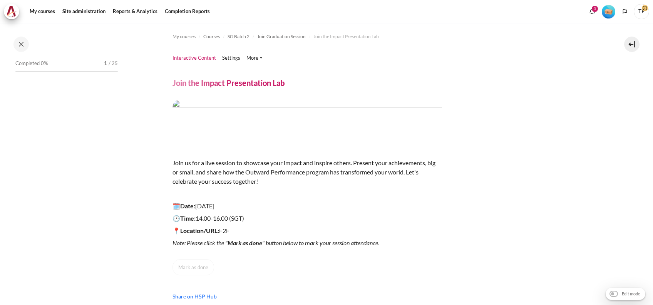
scroll to position [879, 0]
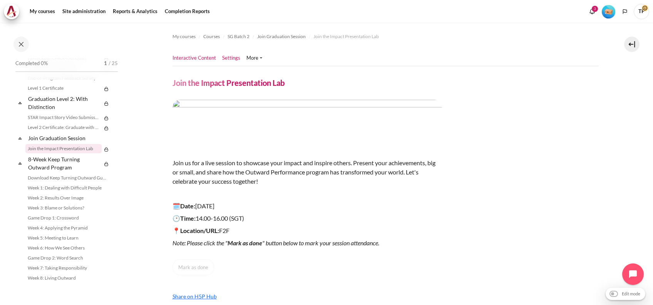
click at [233, 55] on link "Settings" at bounding box center [231, 58] width 18 height 8
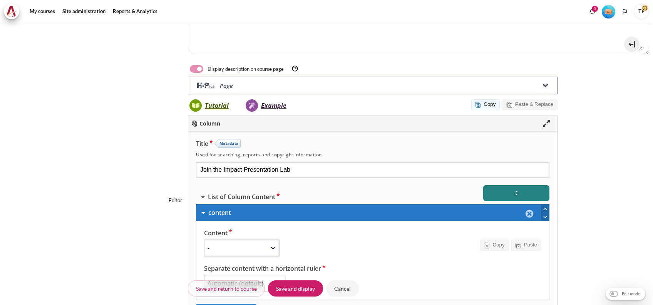
select select "18899"
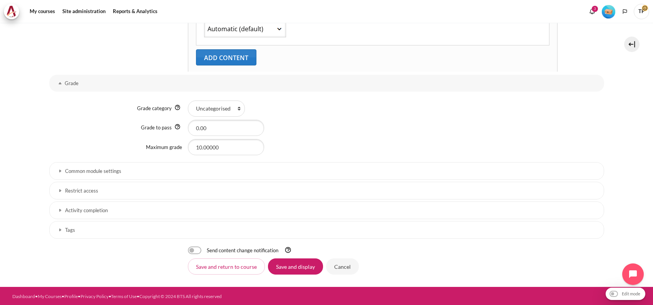
click at [96, 191] on h3 "Restrict access" at bounding box center [326, 191] width 523 height 7
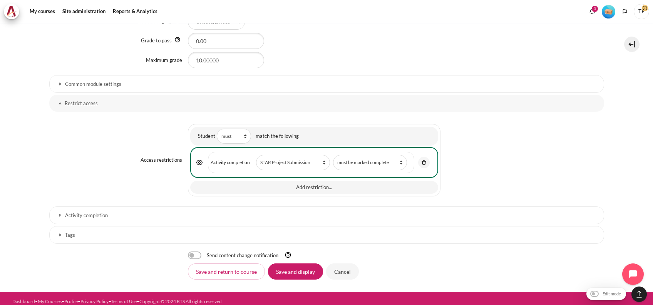
scroll to position [543, 0]
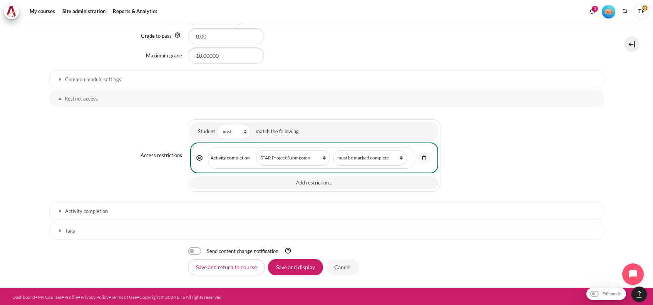
click at [52, 210] on link "Activity completion" at bounding box center [326, 211] width 555 height 18
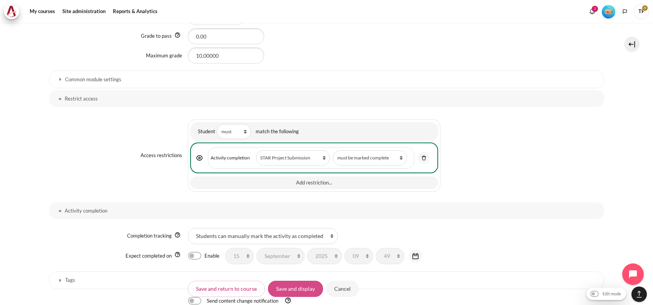
click at [298, 288] on input "Save and display" at bounding box center [295, 288] width 55 height 16
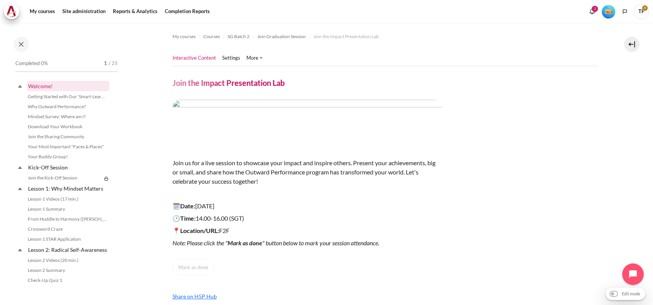
click at [36, 87] on link "Welcome!" at bounding box center [68, 86] width 82 height 10
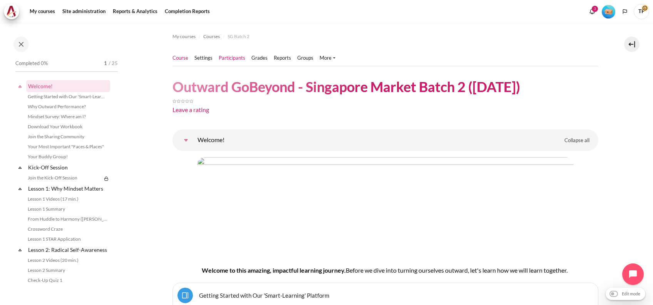
click at [229, 62] on link "Participants" at bounding box center [232, 58] width 27 height 8
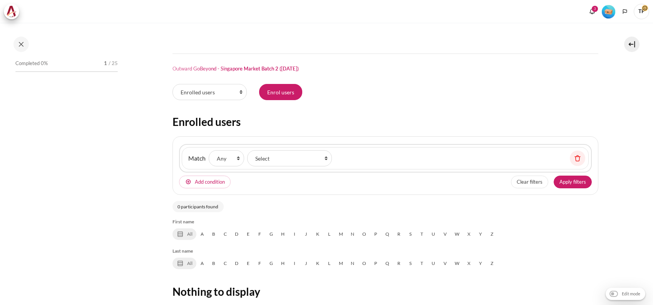
click at [269, 100] on div "Participants tertiary navigation. Enrolled users Enrolment methods Groups Group…" at bounding box center [386, 93] width 426 height 19
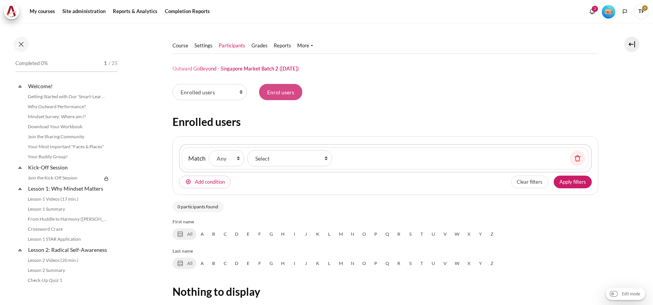
click at [275, 92] on input "Enrol users" at bounding box center [280, 92] width 43 height 16
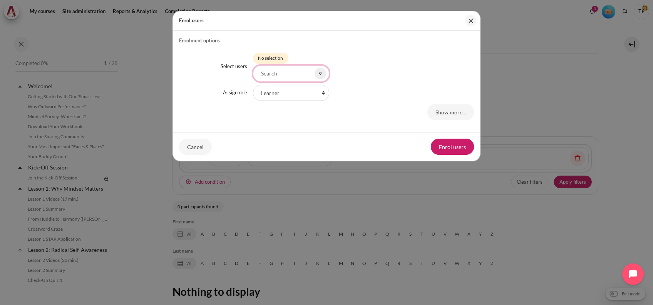
click at [271, 75] on input "Select users" at bounding box center [291, 73] width 76 height 16
click at [317, 73] on icon at bounding box center [320, 73] width 7 height 7
click at [320, 75] on span at bounding box center [321, 74] width 12 height 12
click at [320, 74] on icon at bounding box center [320, 73] width 7 height 7
click at [292, 71] on input "Select users" at bounding box center [291, 73] width 76 height 16
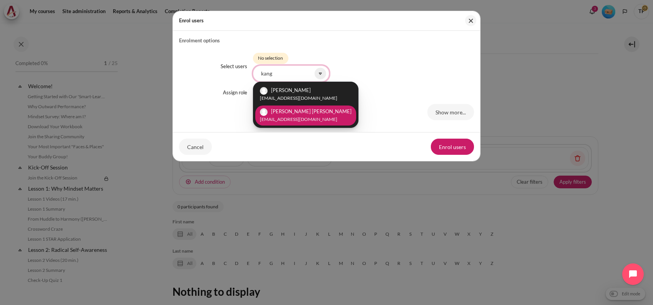
type input "kang"
click at [293, 121] on small "[EMAIL_ADDRESS][DOMAIN_NAME]" at bounding box center [306, 119] width 92 height 7
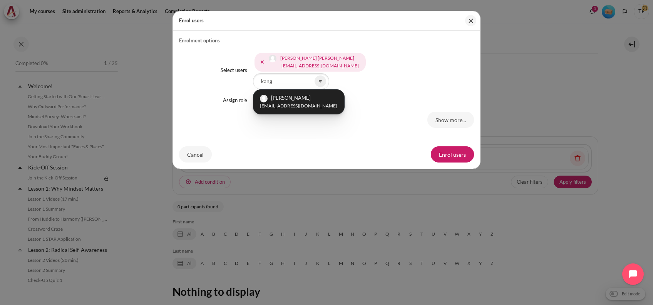
click at [343, 85] on div "Hyun Jeong KANG hjkang@zuelligpharma.com Kang Rui Ong krong@zuelligpharma.com S…" at bounding box center [363, 70] width 221 height 38
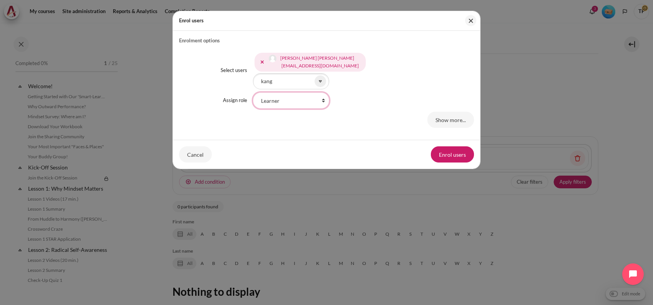
click at [282, 101] on select "Faculty Learning Sherpa Learner Designer Learning Tech Course Editor Trainer Ma…" at bounding box center [291, 100] width 76 height 16
select select "21"
click at [253, 92] on select "Faculty Learning Sherpa Learner Designer Learning Tech Course Editor Trainer Ma…" at bounding box center [291, 100] width 76 height 16
click at [440, 152] on button "Enrol users" at bounding box center [452, 154] width 43 height 16
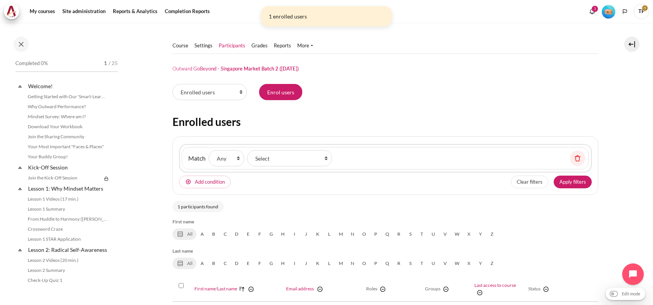
click at [272, 79] on div "Course Settings" at bounding box center [386, 212] width 426 height 378
click at [270, 92] on input "Enrol users" at bounding box center [280, 92] width 43 height 16
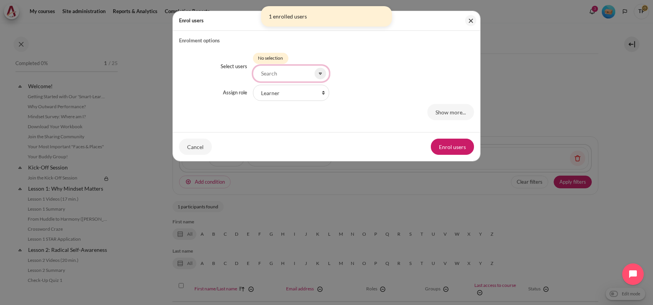
click at [283, 66] on input "Select users" at bounding box center [291, 73] width 76 height 16
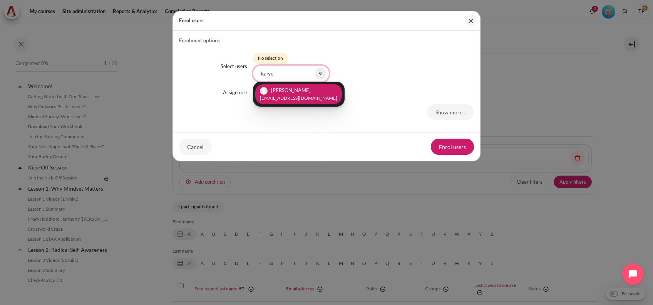
type input "kaiye"
click at [301, 90] on li "Kaiye Wang kawang@zuelligpharma.com" at bounding box center [298, 94] width 87 height 20
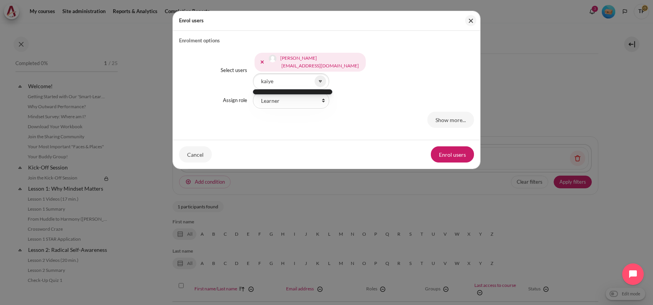
click at [350, 77] on div "Kaiye Wang kawang@zuelligpharma.com Selected items: Kaiye Wang kawang@zuelligph…" at bounding box center [363, 70] width 221 height 38
click at [311, 99] on select "Faculty Learning Sherpa Learner Designer Learning Tech Course Editor Trainer Ma…" at bounding box center [291, 100] width 76 height 16
select select "21"
click at [253, 92] on select "Faculty Learning Sherpa Learner Designer Learning Tech Course Editor Trainer Ma…" at bounding box center [291, 100] width 76 height 16
click at [446, 154] on button "Enrol users" at bounding box center [452, 154] width 43 height 16
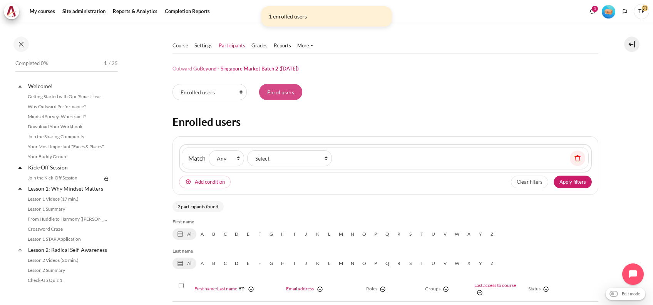
click at [287, 95] on input "Enrol users" at bounding box center [280, 92] width 43 height 16
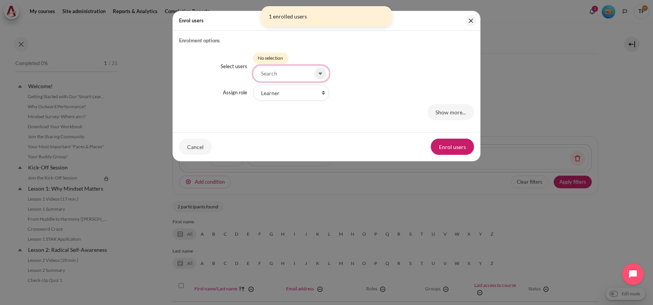
click at [272, 77] on input "Select users" at bounding box center [291, 73] width 76 height 16
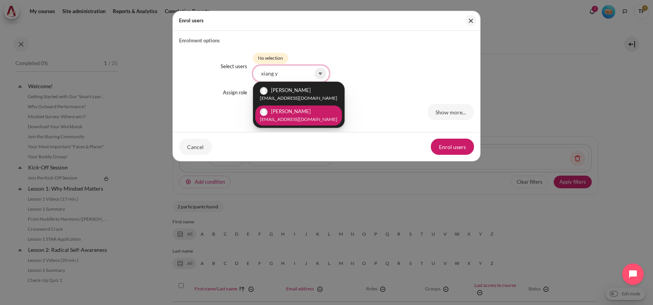
type input "xiang y"
click at [314, 119] on small "[EMAIL_ADDRESS][DOMAIN_NAME]" at bounding box center [298, 119] width 77 height 7
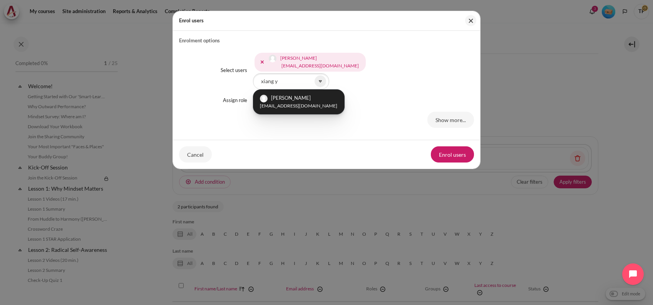
click at [359, 84] on div "Xiang Yun Teng xyteng@zuelligpharma.com Xiang Yun Teng xiangyun.teng93@gmail.co…" at bounding box center [363, 70] width 221 height 38
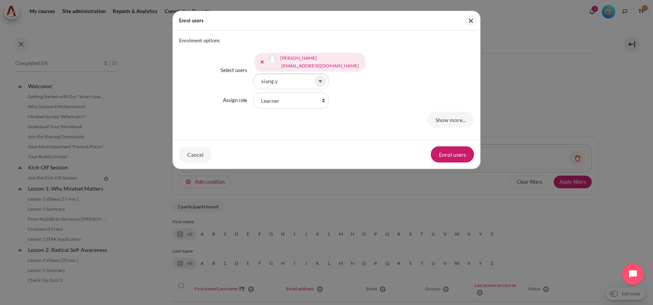
click at [351, 89] on div "Select users Xiang Yun Teng xyteng@zuelligpharma.com Xiang Yun Teng xiangyun.te…" at bounding box center [326, 88] width 295 height 89
drag, startPoint x: 351, startPoint y: 89, endPoint x: 298, endPoint y: 100, distance: 53.8
click at [298, 100] on select "Faculty Learning Sherpa Learner Designer Learning Tech Course Editor Trainer Ma…" at bounding box center [291, 100] width 76 height 16
select select "21"
click at [253, 92] on select "Faculty Learning Sherpa Learner Designer Learning Tech Course Editor Trainer Ma…" at bounding box center [291, 100] width 76 height 16
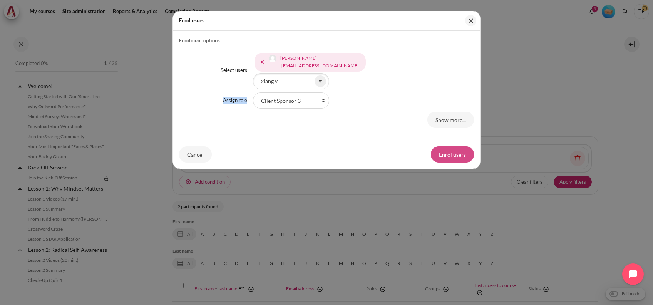
click at [437, 149] on button "Enrol users" at bounding box center [452, 154] width 43 height 16
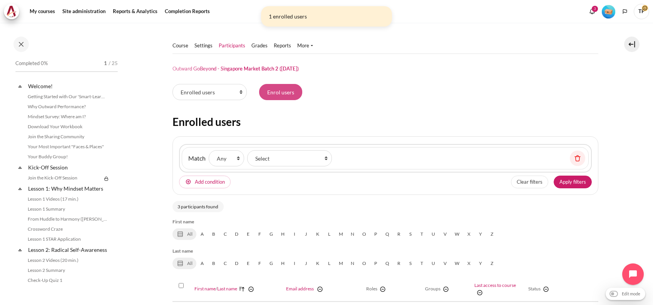
click at [267, 86] on input "Enrol users" at bounding box center [280, 92] width 43 height 16
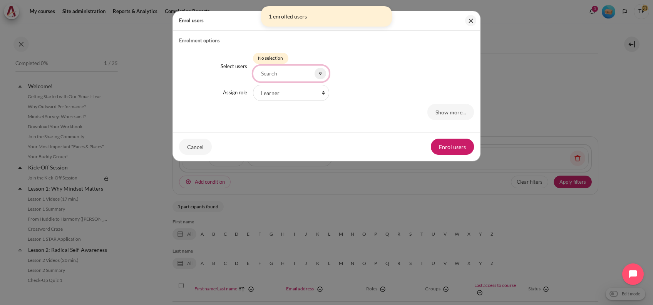
click at [276, 71] on input "Select users" at bounding box center [291, 73] width 76 height 16
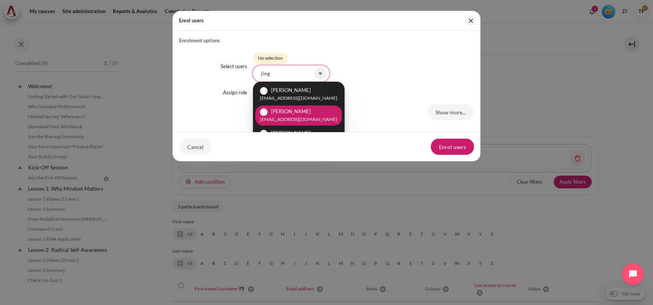
type input "jing"
click at [319, 111] on li "Jing Hwee Tay jinghweetay@zuelligpharma.com" at bounding box center [298, 116] width 87 height 20
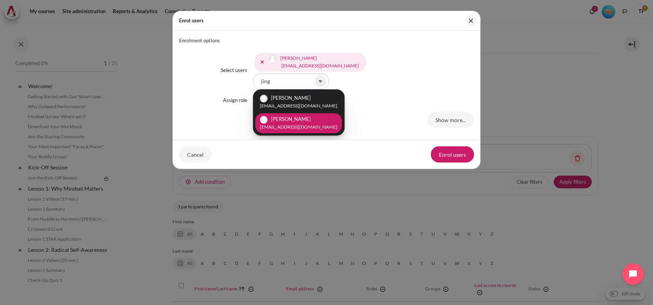
click at [302, 127] on small "[EMAIL_ADDRESS][DOMAIN_NAME]" at bounding box center [298, 127] width 77 height 7
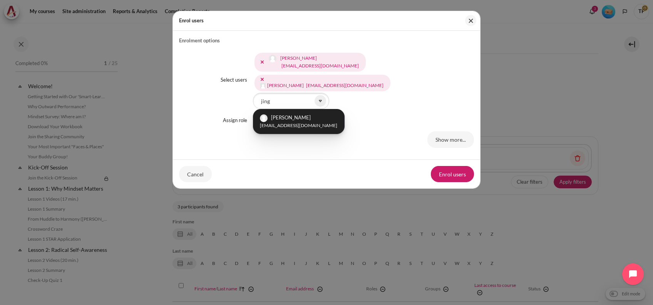
click at [258, 61] on span "Jing Hwee Tay jinghweetay@zuelligpharma.com" at bounding box center [310, 62] width 111 height 19
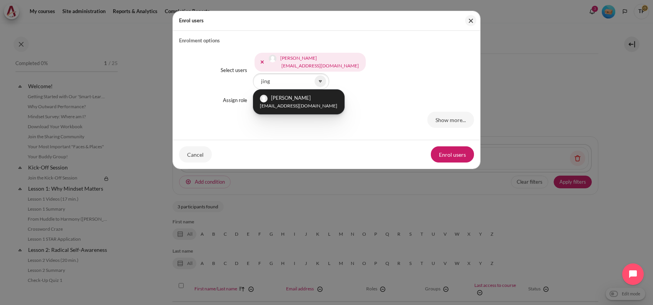
click at [365, 98] on div "Faculty Learning Sherpa Learner Designer Learning Tech Course Editor Trainer Ma…" at bounding box center [363, 100] width 221 height 16
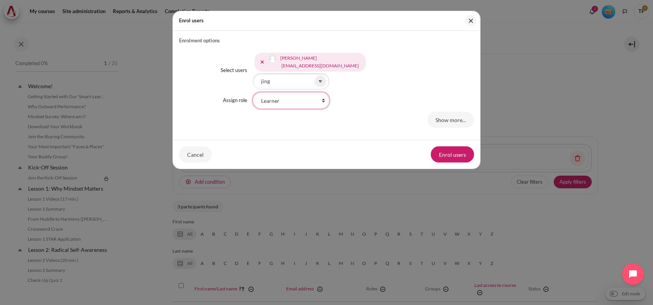
click at [289, 102] on select "Faculty Learning Sherpa Learner Designer Learning Tech Course Editor Trainer Ma…" at bounding box center [291, 100] width 76 height 16
select select "21"
click at [253, 92] on select "Faculty Learning Sherpa Learner Designer Learning Tech Course Editor Trainer Ma…" at bounding box center [291, 100] width 76 height 16
click at [439, 159] on button "Enrol users" at bounding box center [452, 154] width 43 height 16
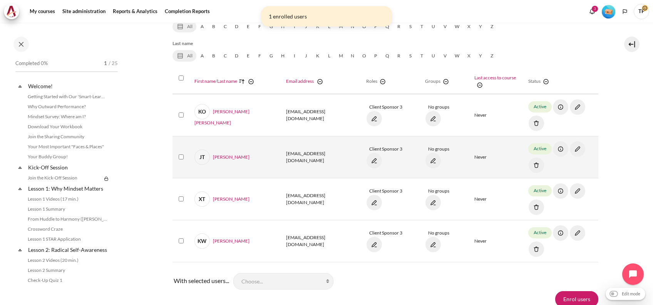
scroll to position [240, 0]
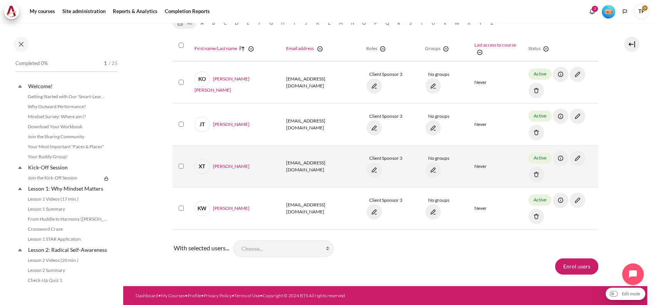
drag, startPoint x: 260, startPoint y: 166, endPoint x: 327, endPoint y: 166, distance: 66.6
click at [327, 166] on tr "Select '[PERSON_NAME]' XT [PERSON_NAME] Teng [EMAIL_ADDRESS][DOMAIN_NAME] Clien…" at bounding box center [386, 167] width 426 height 42
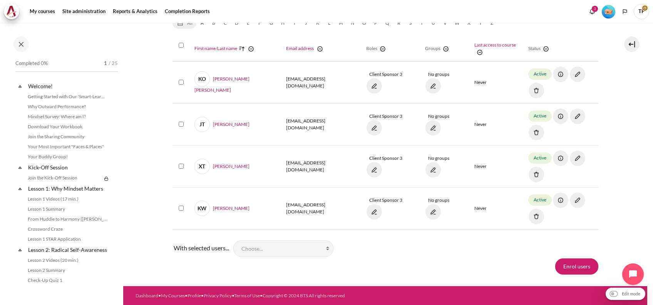
copy tr "[EMAIL_ADDRESS][DOMAIN_NAME]"
click at [155, 184] on section "Course" at bounding box center [385, 34] width 524 height 504
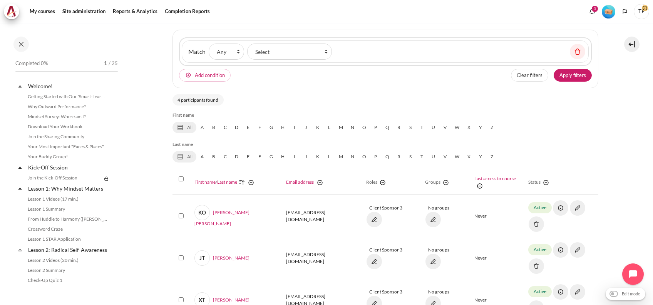
scroll to position [0, 0]
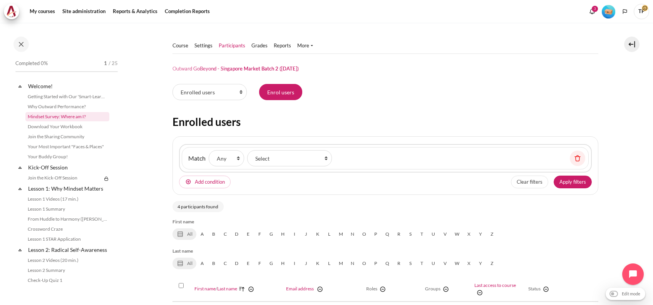
click at [47, 113] on link "Mindset Survey: Where am I?" at bounding box center [67, 116] width 84 height 9
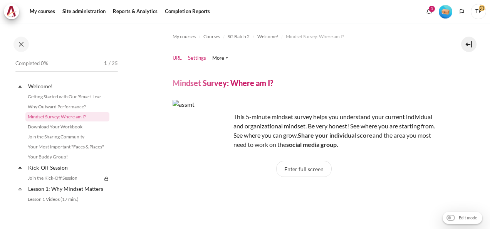
click at [192, 57] on link "Settings" at bounding box center [197, 58] width 18 height 8
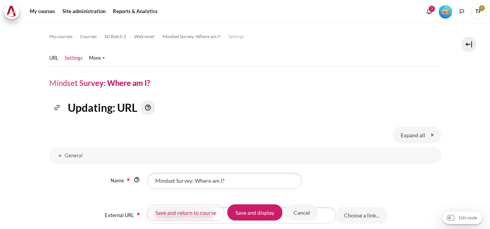
scroll to position [77, 0]
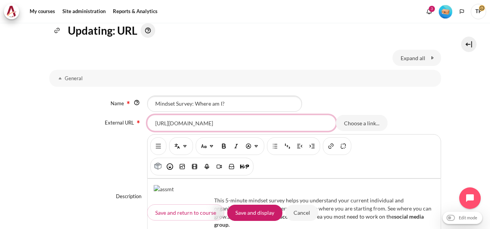
drag, startPoint x: 155, startPoint y: 137, endPoint x: 375, endPoint y: 139, distance: 220.3
click at [375, 139] on div "Name Mindset Survey: Where am I? External URL https://arbingerinstitute.com/ass…" at bounding box center [245, 182] width 392 height 187
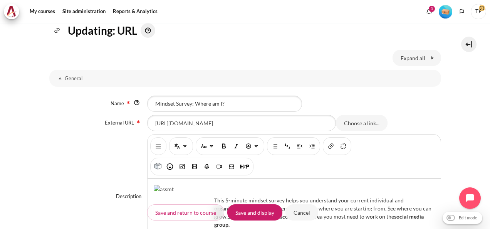
click at [109, 144] on div "Description Rich text editor This 5-minute mindset survey helps you understand …" at bounding box center [245, 196] width 392 height 125
click at [295, 213] on input "Cancel" at bounding box center [301, 212] width 33 height 16
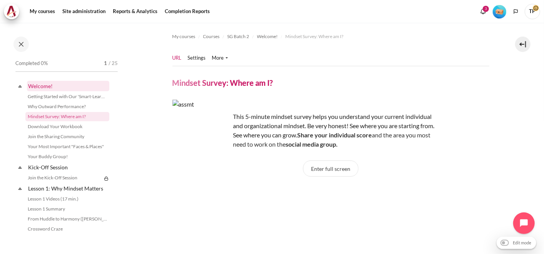
click at [60, 82] on link "Welcome!" at bounding box center [68, 86] width 82 height 10
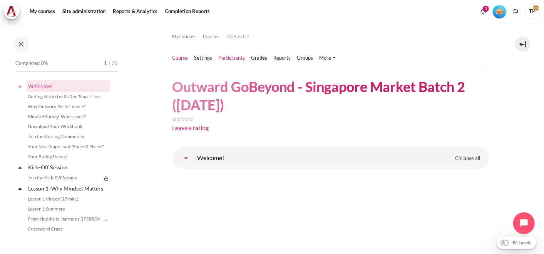
click at [229, 56] on link "Participants" at bounding box center [232, 58] width 27 height 8
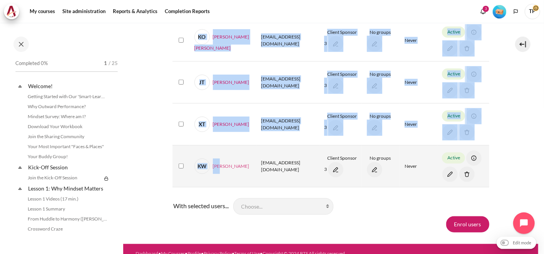
scroll to position [319, 0]
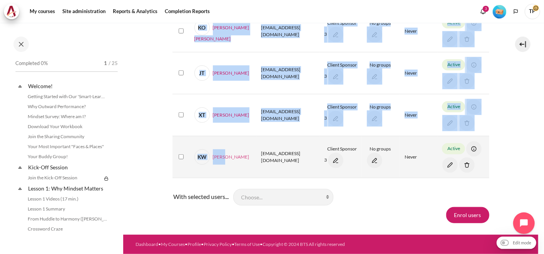
drag, startPoint x: 167, startPoint y: 62, endPoint x: 225, endPoint y: 154, distance: 108.2
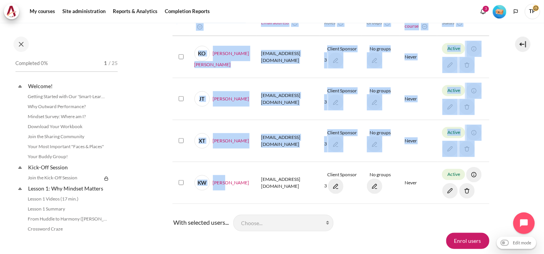
scroll to position [276, 0]
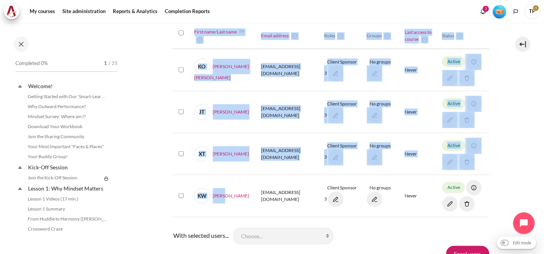
click at [153, 130] on section "Course" at bounding box center [330, 10] width 415 height 527
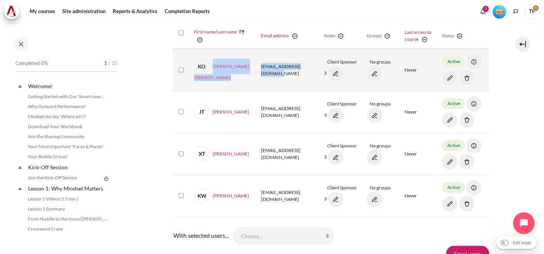
drag, startPoint x: 296, startPoint y: 72, endPoint x: 213, endPoint y: 61, distance: 83.5
click at [213, 61] on tr "Select '[PERSON_NAME] [PERSON_NAME]' KO [PERSON_NAME] Ong [EMAIL_ADDRESS][DOMAI…" at bounding box center [331, 70] width 317 height 42
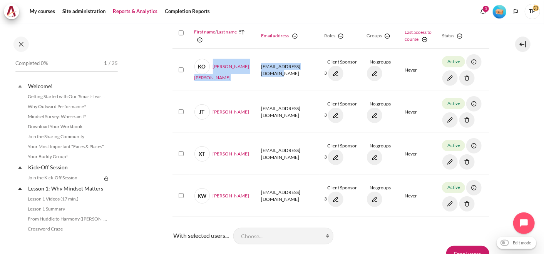
copy tr "[PERSON_NAME] Ong [EMAIL_ADDRESS][DOMAIN_NAME]"
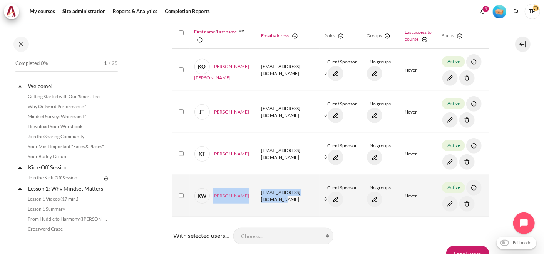
drag, startPoint x: 302, startPoint y: 206, endPoint x: 213, endPoint y: 189, distance: 90.1
click at [213, 189] on tr "Select '[PERSON_NAME]' [PERSON_NAME] Wang [EMAIL_ADDRESS][DOMAIN_NAME] Client S…" at bounding box center [331, 196] width 317 height 42
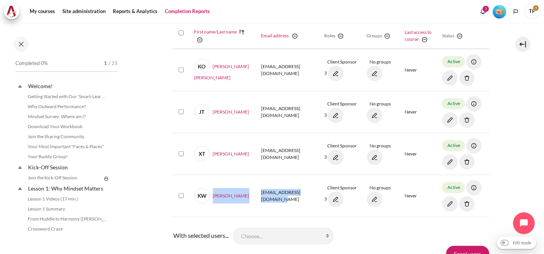
copy tr "[PERSON_NAME] [EMAIL_ADDRESS][DOMAIN_NAME]"
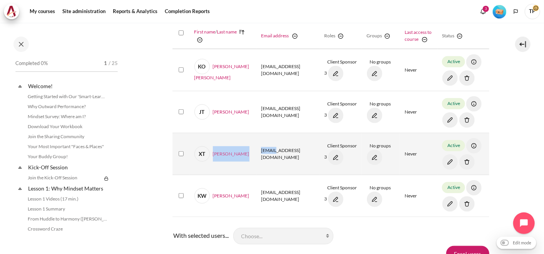
drag, startPoint x: 197, startPoint y: 149, endPoint x: 204, endPoint y: 149, distance: 7.3
click at [204, 149] on tr "Select '[PERSON_NAME]' XT [PERSON_NAME] Teng [EMAIL_ADDRESS][DOMAIN_NAME] Clien…" at bounding box center [331, 154] width 317 height 42
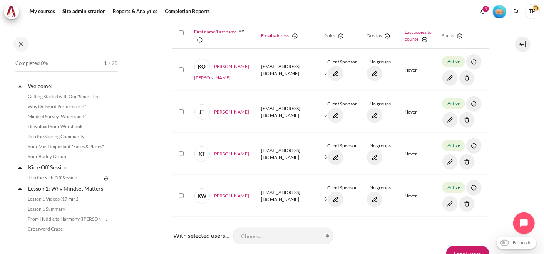
drag, startPoint x: 130, startPoint y: 167, endPoint x: 135, endPoint y: 167, distance: 5.4
click at [130, 167] on section "Course" at bounding box center [330, 10] width 415 height 527
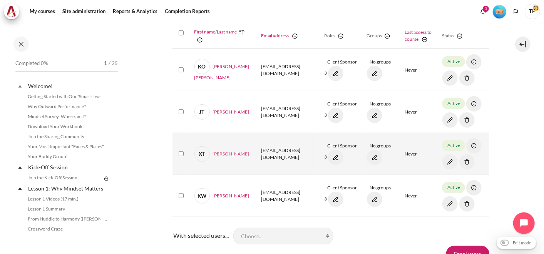
drag, startPoint x: 308, startPoint y: 155, endPoint x: 211, endPoint y: 155, distance: 97.4
click at [211, 155] on tr "Select '[PERSON_NAME]' XT [PERSON_NAME] Teng [EMAIL_ADDRESS][DOMAIN_NAME] Clien…" at bounding box center [331, 154] width 317 height 42
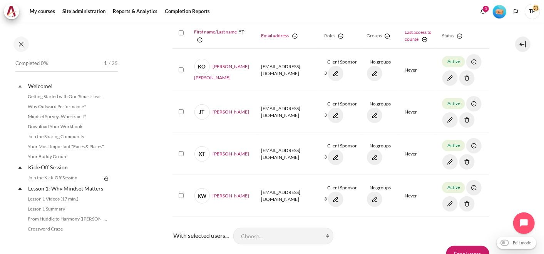
drag, startPoint x: 211, startPoint y: 155, endPoint x: 170, endPoint y: 168, distance: 42.4
click at [165, 168] on section "Course" at bounding box center [330, 10] width 415 height 527
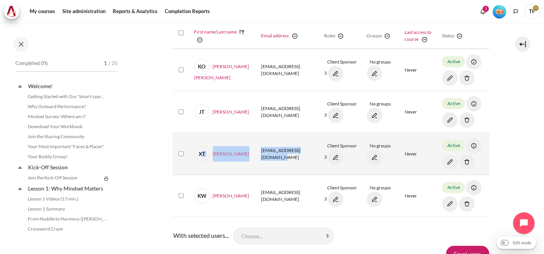
drag, startPoint x: 296, startPoint y: 162, endPoint x: 201, endPoint y: 156, distance: 94.5
click at [201, 156] on tr "Select '[PERSON_NAME]' XT [PERSON_NAME] Teng [EMAIL_ADDRESS][DOMAIN_NAME] Clien…" at bounding box center [331, 154] width 317 height 42
drag, startPoint x: 201, startPoint y: 156, endPoint x: 210, endPoint y: 146, distance: 13.4
click at [210, 146] on tr "Select '[PERSON_NAME]' XT [PERSON_NAME] Teng [EMAIL_ADDRESS][DOMAIN_NAME] Clien…" at bounding box center [331, 154] width 317 height 42
copy tr "[PERSON_NAME] Teng [EMAIL_ADDRESS][DOMAIN_NAME]"
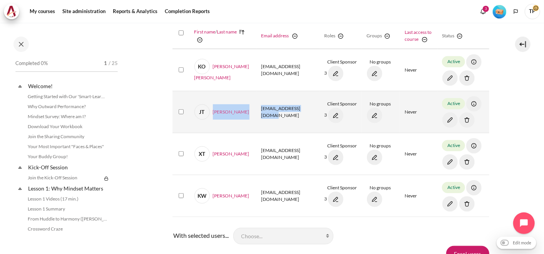
drag, startPoint x: 290, startPoint y: 123, endPoint x: 211, endPoint y: 103, distance: 81.8
click at [211, 103] on tr "Select '[PERSON_NAME] Tay' JT [PERSON_NAME] Tay [EMAIL_ADDRESS][DOMAIN_NAME] Cl…" at bounding box center [331, 112] width 317 height 42
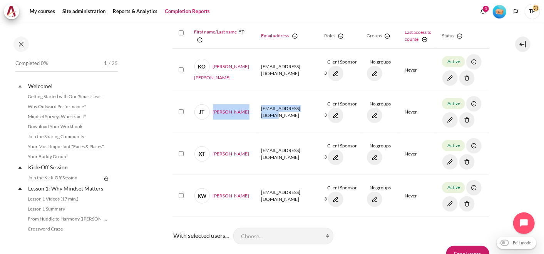
copy tr "[PERSON_NAME] [EMAIL_ADDRESS][DOMAIN_NAME]"
